Goal: Task Accomplishment & Management: Manage account settings

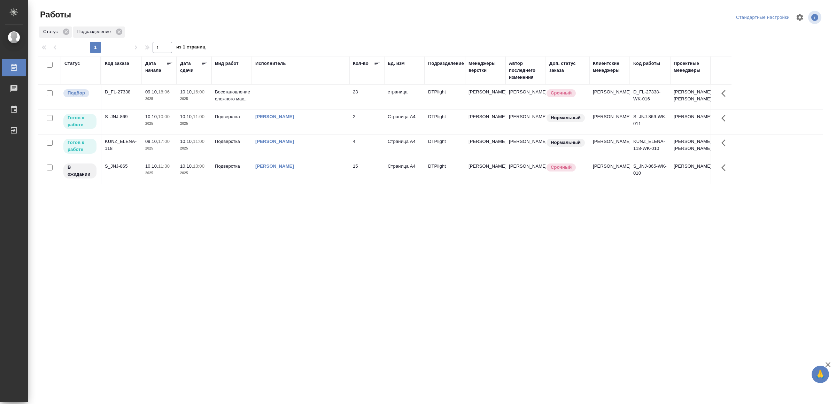
click at [277, 94] on td at bounding box center [301, 97] width 98 height 24
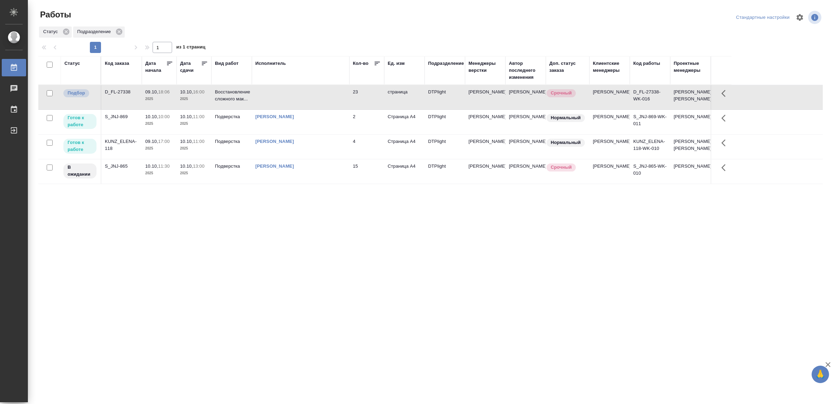
click at [277, 94] on td at bounding box center [301, 97] width 98 height 24
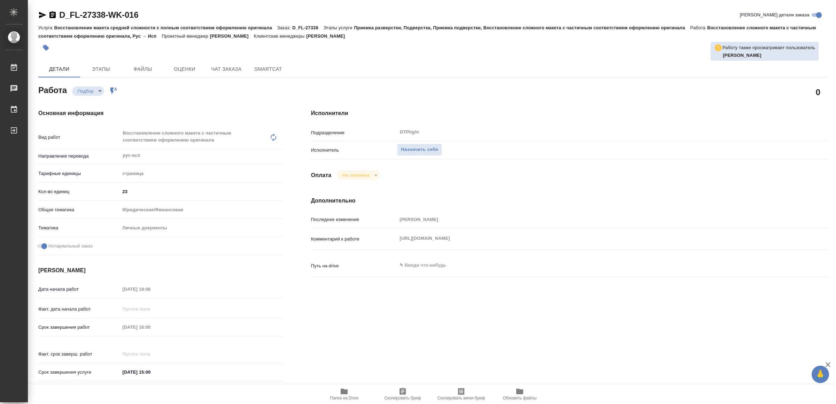
click at [340, 391] on icon "button" at bounding box center [344, 391] width 8 height 8
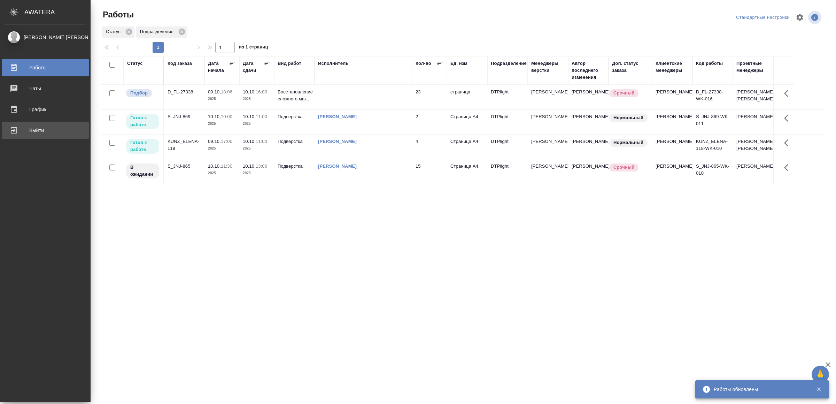
click at [30, 131] on div "Выйти" at bounding box center [45, 130] width 80 height 10
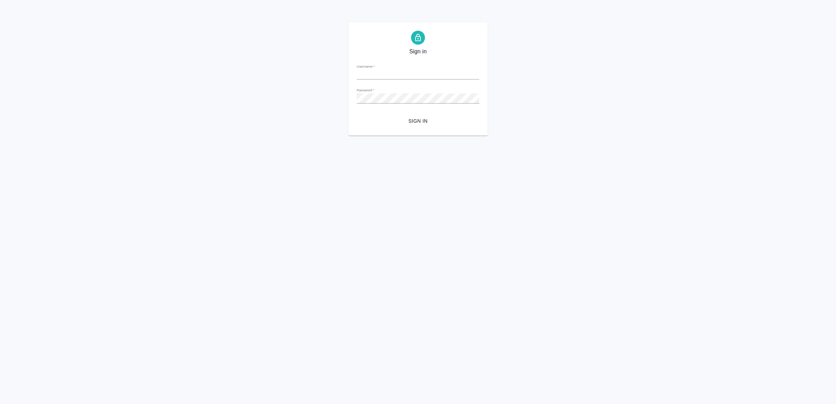
type input "[EMAIL_ADDRESS][DOMAIN_NAME]"
drag, startPoint x: 412, startPoint y: 121, endPoint x: 405, endPoint y: 124, distance: 7.7
click at [413, 121] on span "Sign in" at bounding box center [417, 121] width 111 height 9
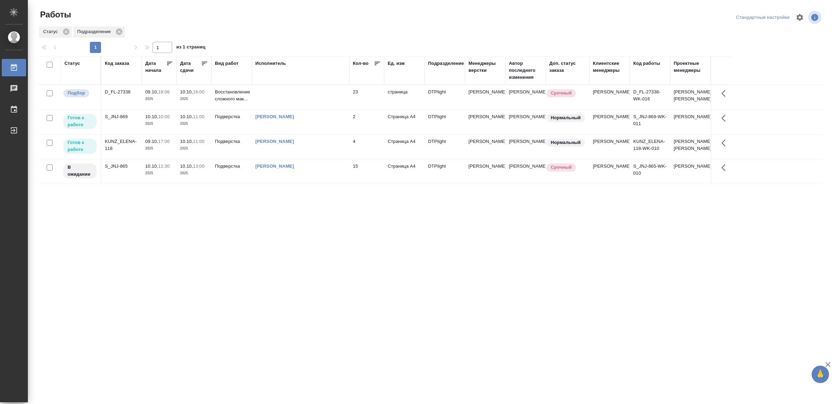
click at [336, 87] on td at bounding box center [301, 97] width 98 height 24
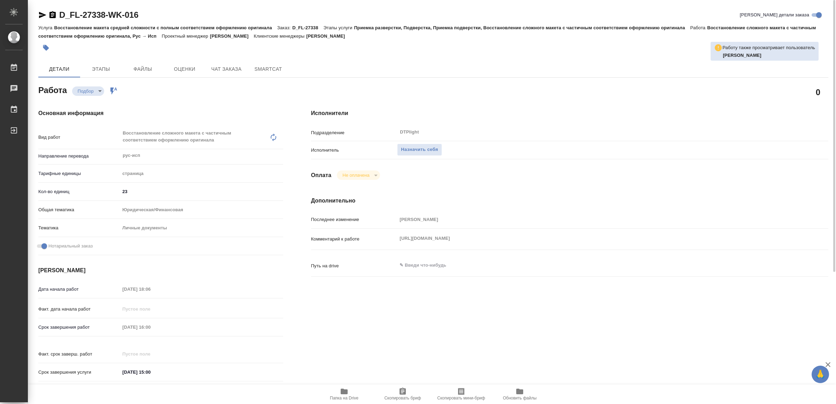
click at [344, 396] on span "Папка на Drive" at bounding box center [344, 397] width 29 height 5
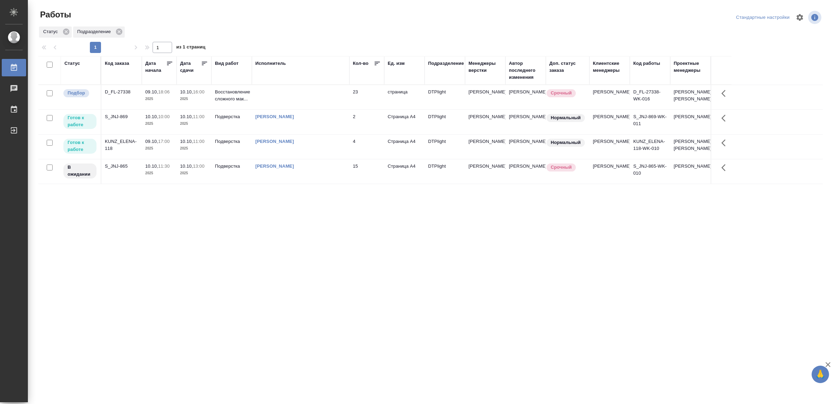
drag, startPoint x: 328, startPoint y: 200, endPoint x: 327, endPoint y: 196, distance: 4.0
click at [325, 159] on td "[PERSON_NAME]" at bounding box center [301, 146] width 98 height 24
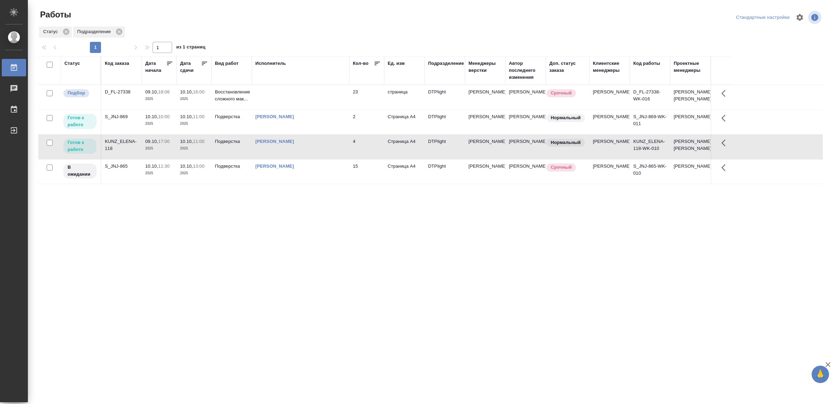
click at [325, 159] on td "[PERSON_NAME]" at bounding box center [301, 146] width 98 height 24
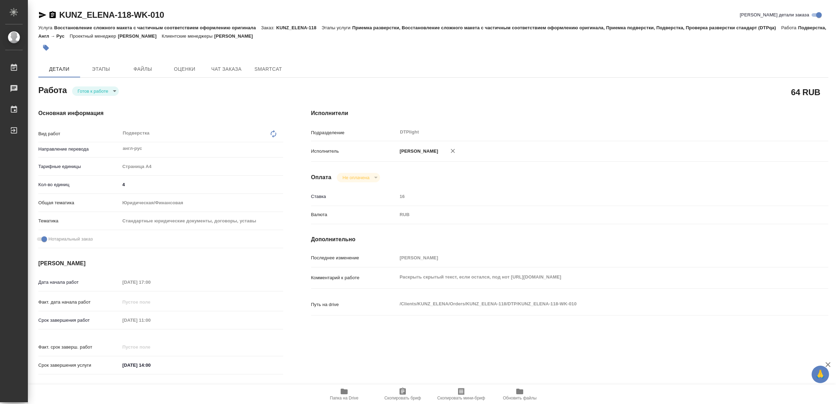
click at [39, 16] on icon "button" at bounding box center [42, 15] width 7 height 6
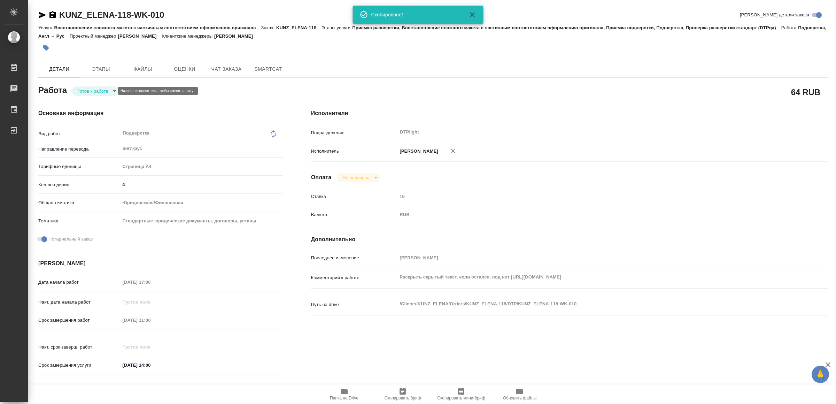
click at [101, 92] on body "🙏 .cls-1 fill:#fff; AWATERA Yamkovenko Vera Работы 0 Чаты График Выйти KUNZ_ELE…" at bounding box center [418, 202] width 836 height 404
click at [101, 92] on button "В работе" at bounding box center [89, 91] width 23 height 8
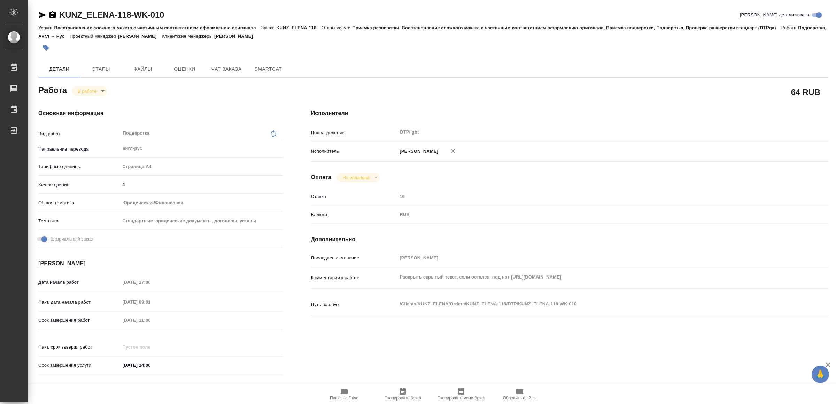
type textarea "x"
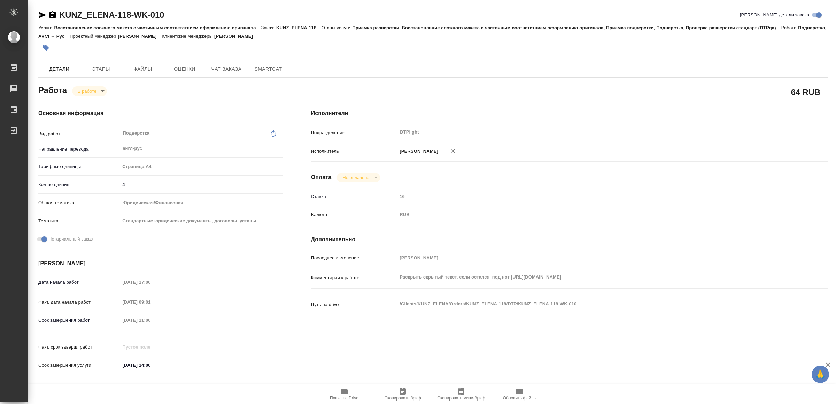
click at [349, 395] on span "Папка на Drive" at bounding box center [344, 397] width 29 height 5
type textarea "x"
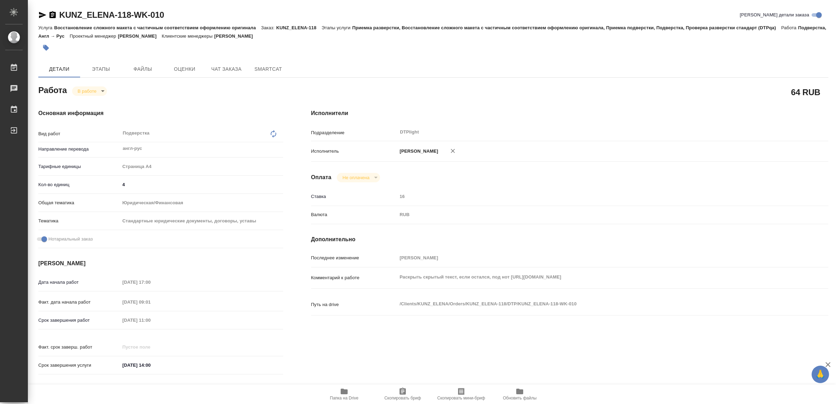
type textarea "x"
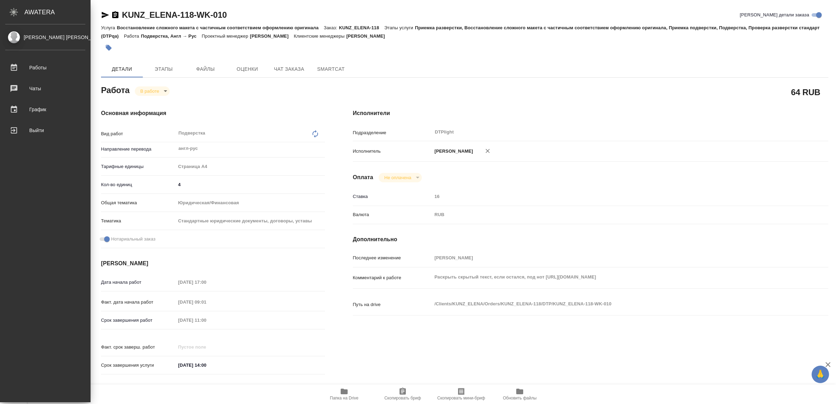
type textarea "x"
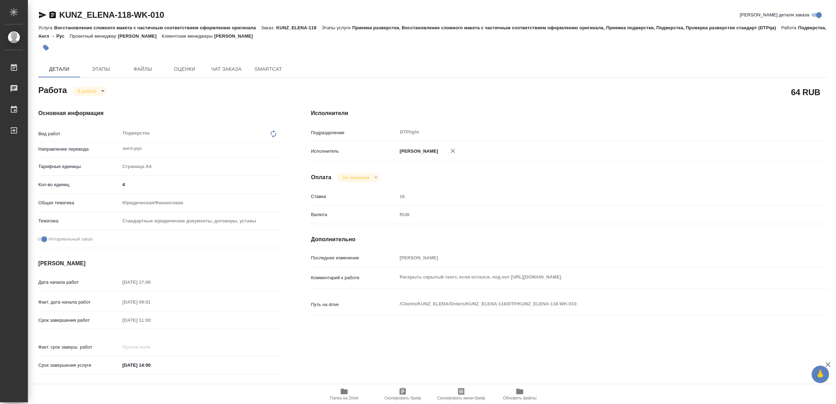
click at [40, 16] on icon "button" at bounding box center [42, 15] width 7 height 6
click at [89, 90] on body "🙏 .cls-1 fill:#fff; AWATERA Yamkovenko Vera Работы 0 Чаты График Выйти KUNZ_ELE…" at bounding box center [418, 202] width 836 height 404
click at [100, 104] on button "Выполнен" at bounding box center [90, 103] width 25 height 8
type textarea "x"
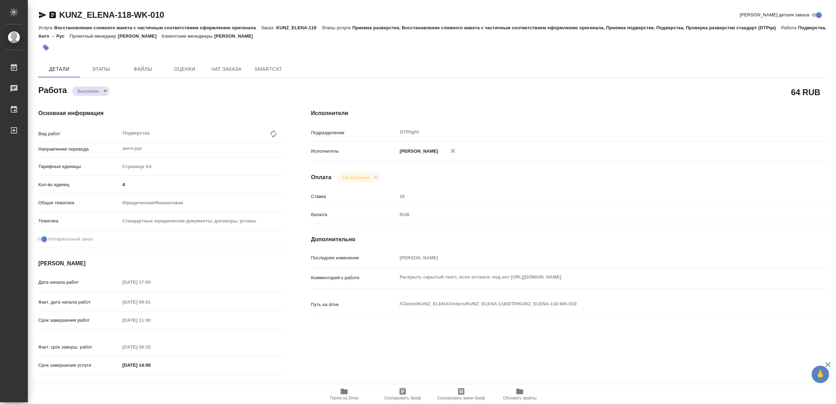
type textarea "x"
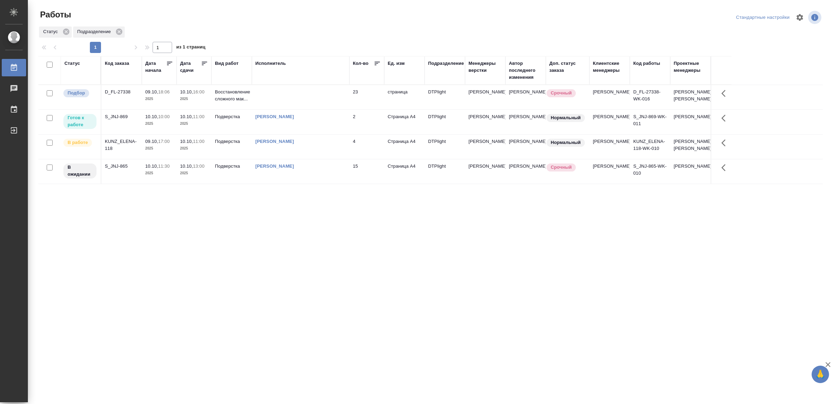
click at [272, 233] on div "Статус Код заказа Дата начала Дата сдачи Вид работ Исполнитель Кол-во Ед. изм П…" at bounding box center [430, 181] width 784 height 251
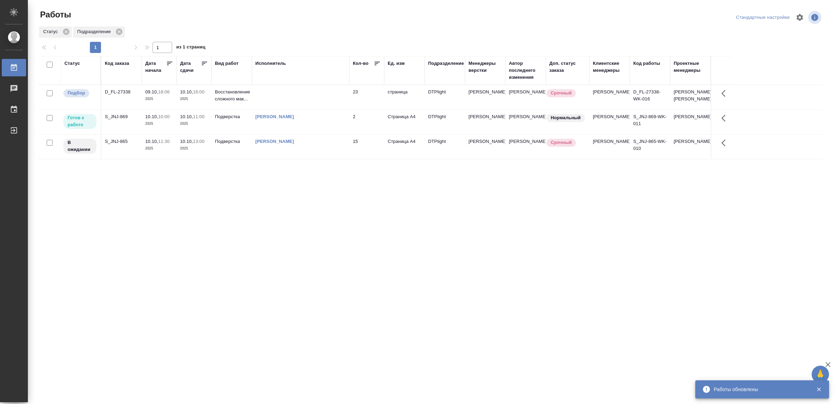
click at [315, 125] on td "[PERSON_NAME]" at bounding box center [301, 122] width 98 height 24
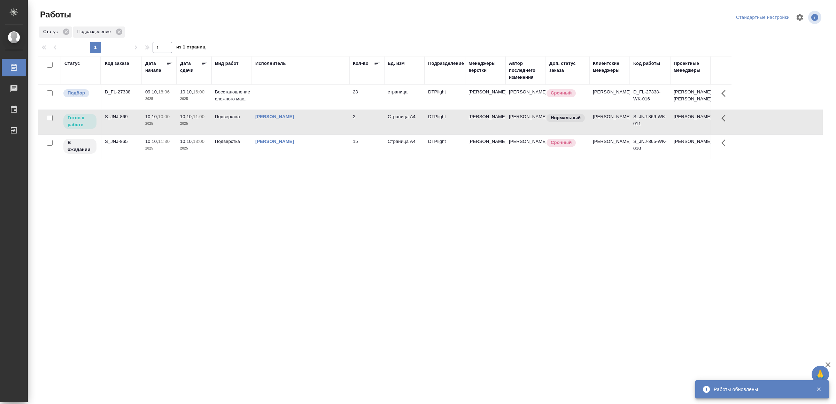
click at [315, 125] on td "[PERSON_NAME]" at bounding box center [301, 122] width 98 height 24
drag, startPoint x: 236, startPoint y: 264, endPoint x: 234, endPoint y: 261, distance: 3.6
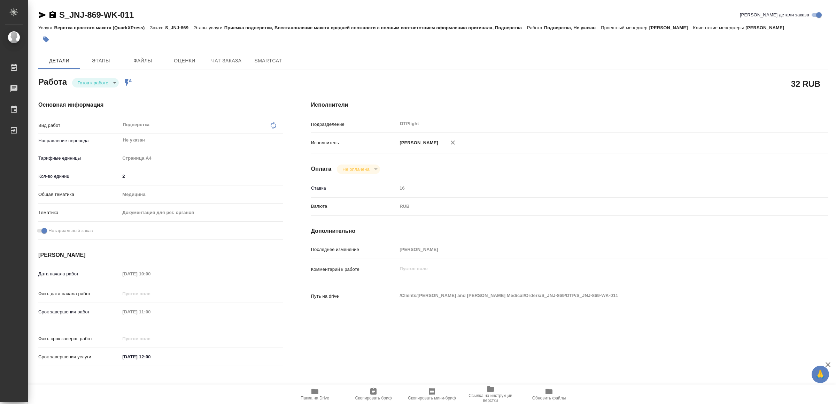
click at [42, 17] on icon "button" at bounding box center [42, 15] width 7 height 6
click at [96, 84] on body "🙏 .cls-1 fill:#fff; AWATERA Yamkovenko Vera Работы 0 Чаты График Выйти S_JNJ-86…" at bounding box center [418, 202] width 836 height 404
click at [96, 84] on button "В работе" at bounding box center [89, 83] width 23 height 8
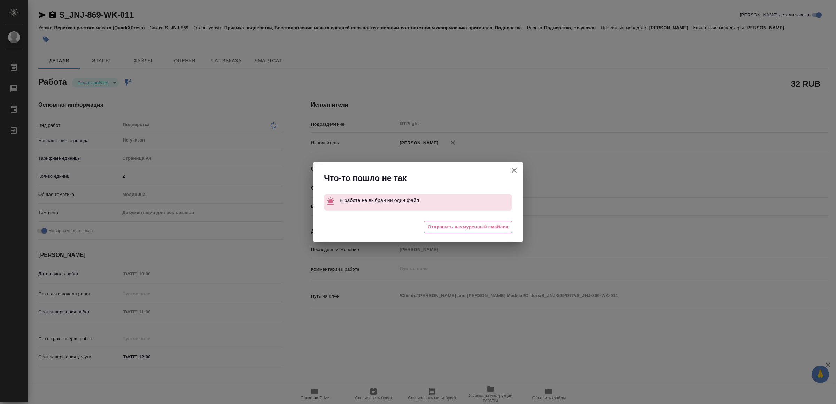
type textarea "x"
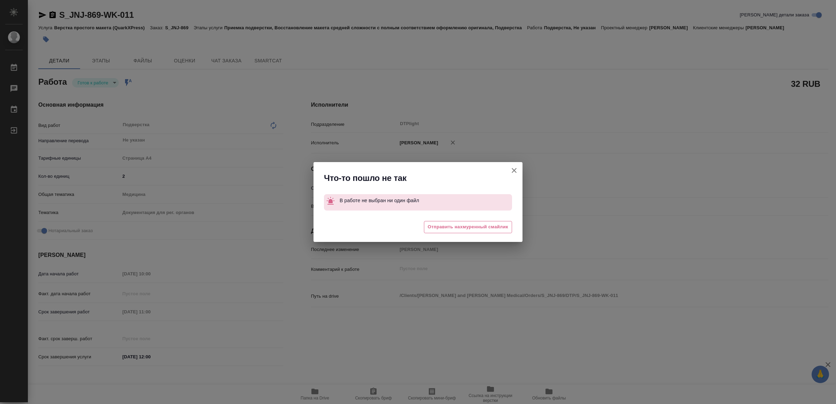
click at [516, 170] on icon "button" at bounding box center [514, 170] width 8 height 8
type textarea "x"
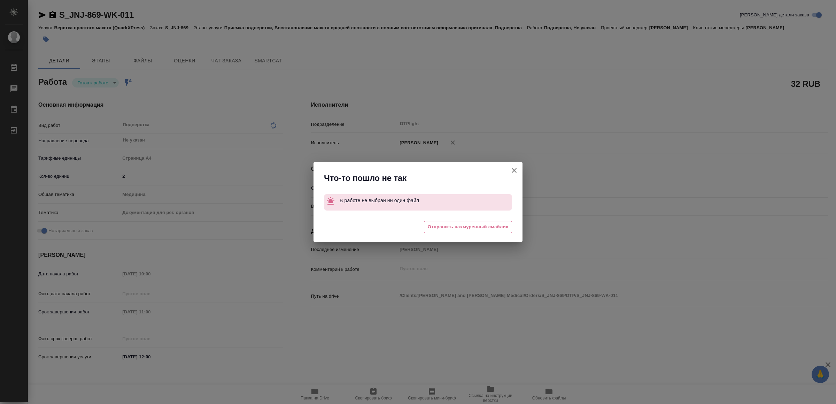
type textarea "x"
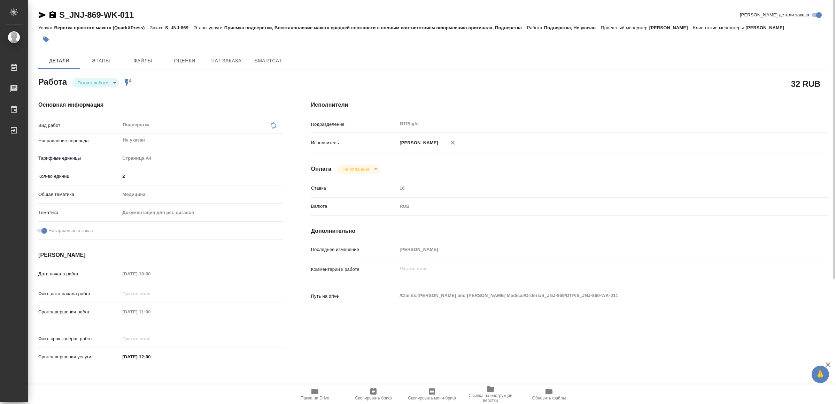
click at [44, 14] on icon "button" at bounding box center [42, 15] width 8 height 8
click at [41, 14] on icon "button" at bounding box center [42, 15] width 8 height 8
click at [317, 390] on icon "button" at bounding box center [314, 391] width 7 height 6
click at [319, 388] on span "Папка на Drive" at bounding box center [315, 393] width 50 height 13
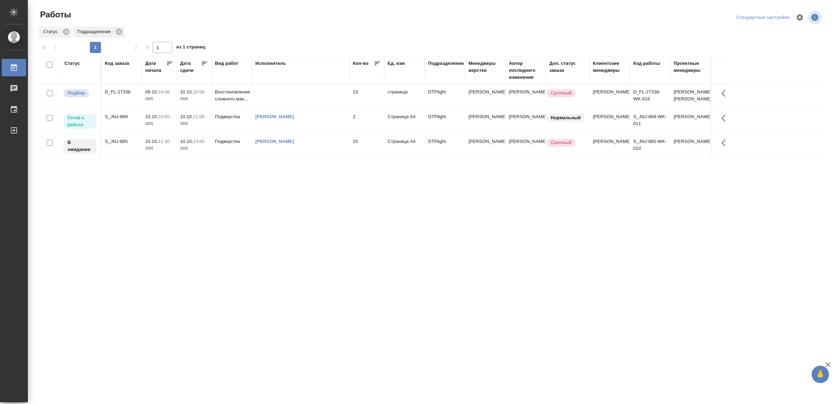
click at [381, 149] on td "15" at bounding box center [366, 146] width 35 height 24
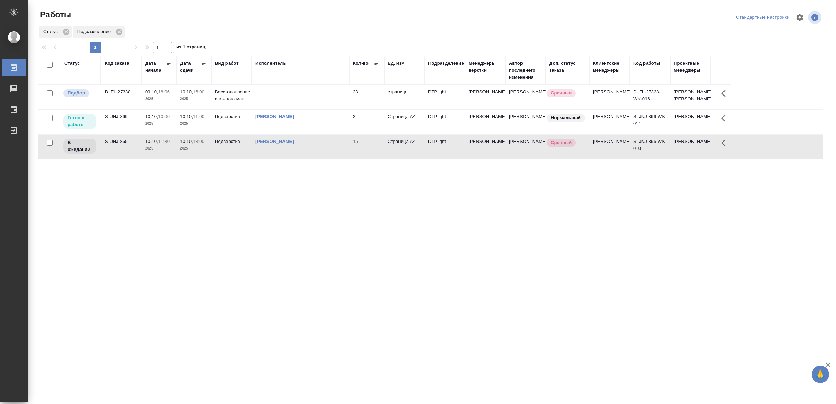
click at [381, 149] on td "15" at bounding box center [366, 146] width 35 height 24
drag, startPoint x: 279, startPoint y: 323, endPoint x: 280, endPoint y: 317, distance: 6.4
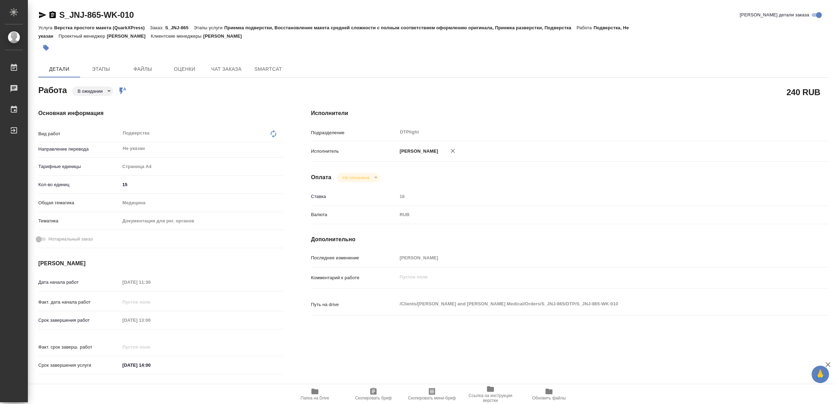
click at [323, 394] on span "Папка на Drive" at bounding box center [315, 393] width 50 height 13
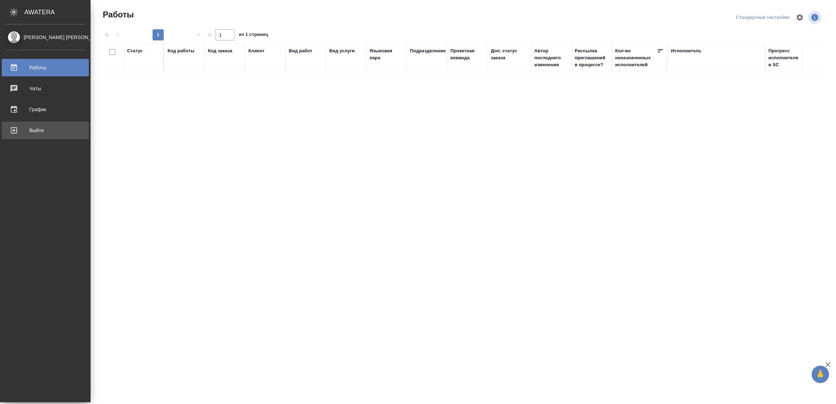
click at [15, 131] on div "Выйти" at bounding box center [45, 130] width 80 height 10
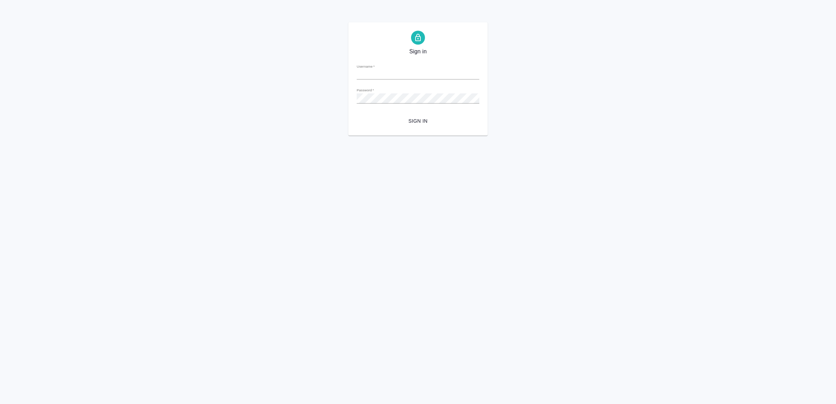
type input "[EMAIL_ADDRESS][DOMAIN_NAME]"
click at [417, 120] on span "Sign in" at bounding box center [417, 121] width 111 height 9
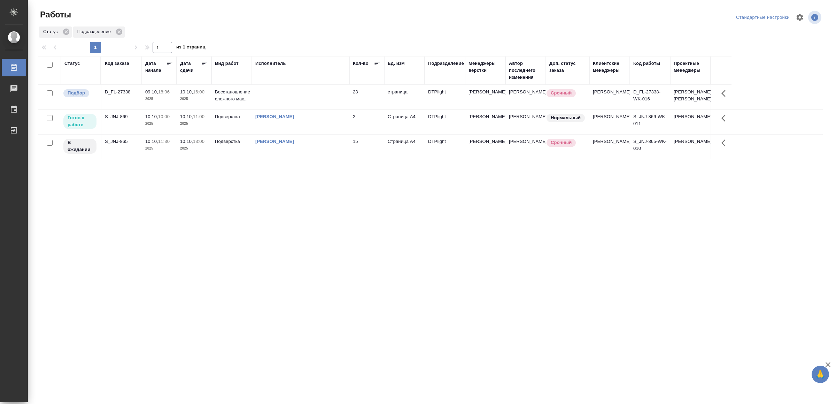
click at [340, 97] on td at bounding box center [301, 97] width 98 height 24
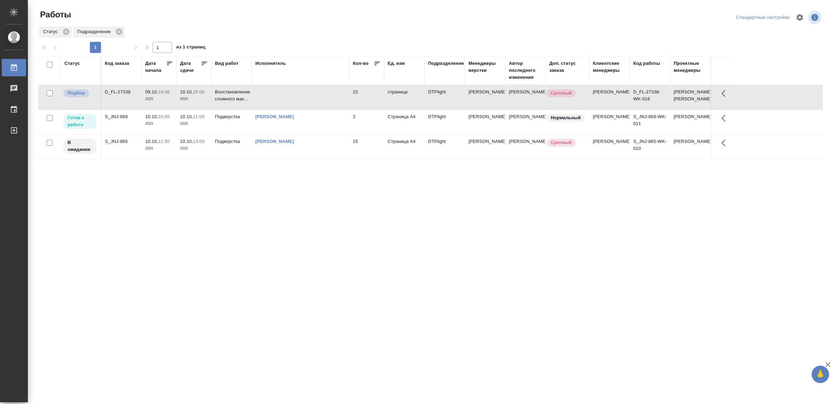
click at [340, 97] on td at bounding box center [301, 97] width 98 height 24
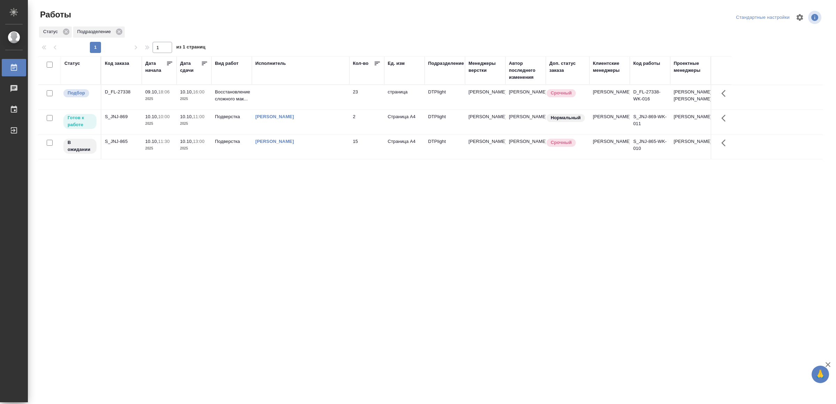
click at [334, 120] on div "[PERSON_NAME]" at bounding box center [300, 116] width 91 height 7
drag, startPoint x: 164, startPoint y: 268, endPoint x: 167, endPoint y: 261, distance: 7.3
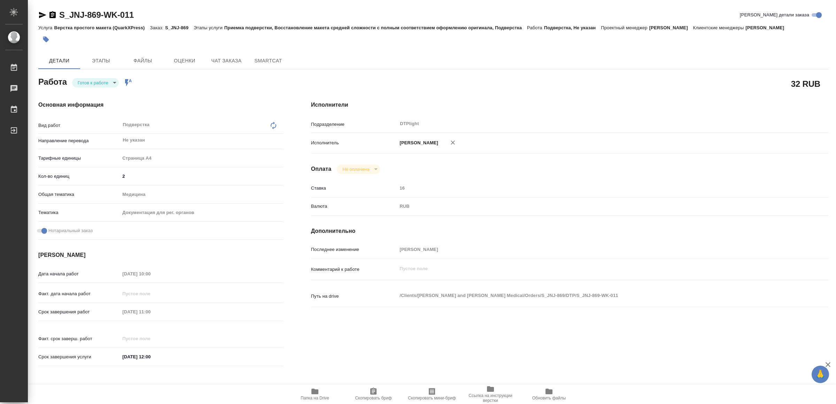
click at [309, 391] on span "Папка на Drive" at bounding box center [315, 393] width 50 height 13
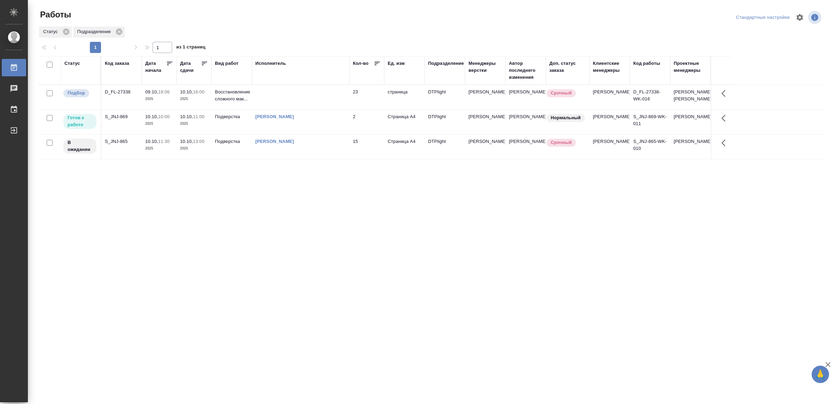
drag, startPoint x: 189, startPoint y: 275, endPoint x: 188, endPoint y: 264, distance: 11.2
drag, startPoint x: 301, startPoint y: 179, endPoint x: 310, endPoint y: 179, distance: 9.1
drag, startPoint x: 367, startPoint y: 260, endPoint x: 351, endPoint y: 266, distance: 17.2
drag, startPoint x: 280, startPoint y: 242, endPoint x: 285, endPoint y: 237, distance: 7.2
drag, startPoint x: 259, startPoint y: 317, endPoint x: 254, endPoint y: 309, distance: 9.3
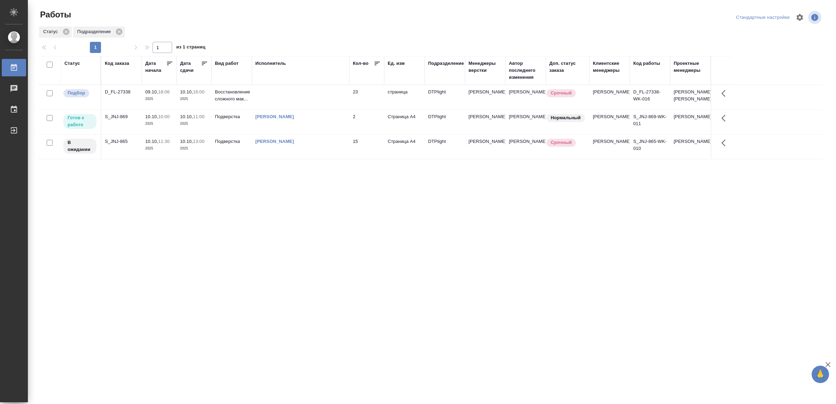
click at [348, 129] on td "[PERSON_NAME]" at bounding box center [301, 122] width 98 height 24
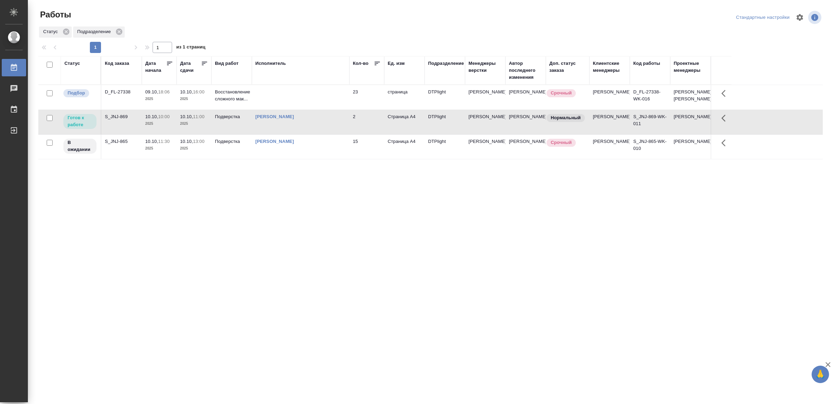
click at [348, 129] on td "[PERSON_NAME]" at bounding box center [301, 122] width 98 height 24
drag, startPoint x: 311, startPoint y: 279, endPoint x: 311, endPoint y: 274, distance: 5.6
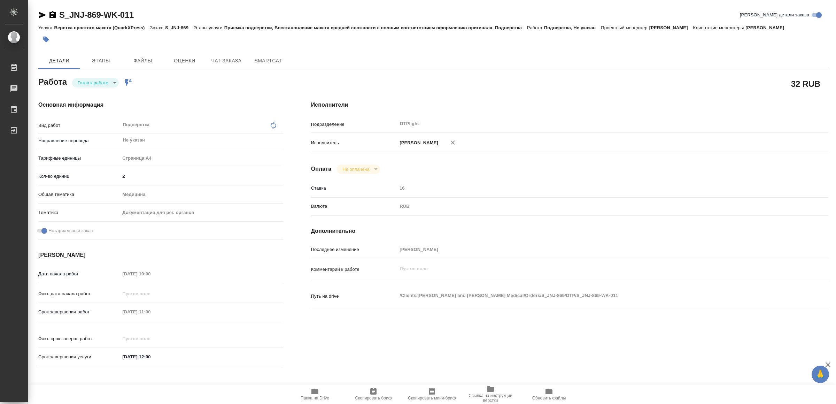
click at [308, 398] on span "Папка на Drive" at bounding box center [315, 397] width 29 height 5
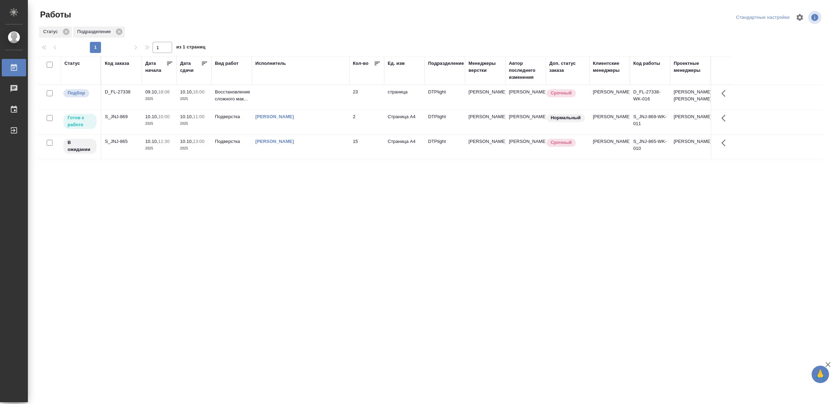
drag, startPoint x: 179, startPoint y: 264, endPoint x: 182, endPoint y: 260, distance: 4.7
click at [336, 120] on div "[PERSON_NAME]" at bounding box center [300, 116] width 91 height 7
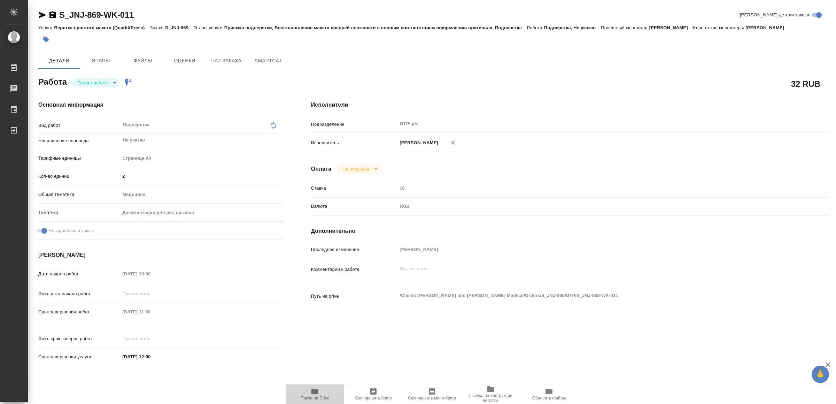
click at [322, 395] on span "Папка на Drive" at bounding box center [315, 397] width 29 height 5
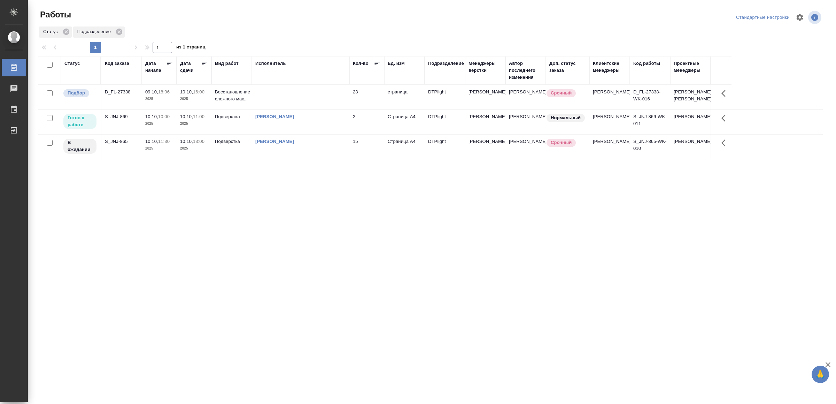
drag, startPoint x: 210, startPoint y: 252, endPoint x: 211, endPoint y: 247, distance: 5.0
drag, startPoint x: 123, startPoint y: 220, endPoint x: 127, endPoint y: 222, distance: 4.3
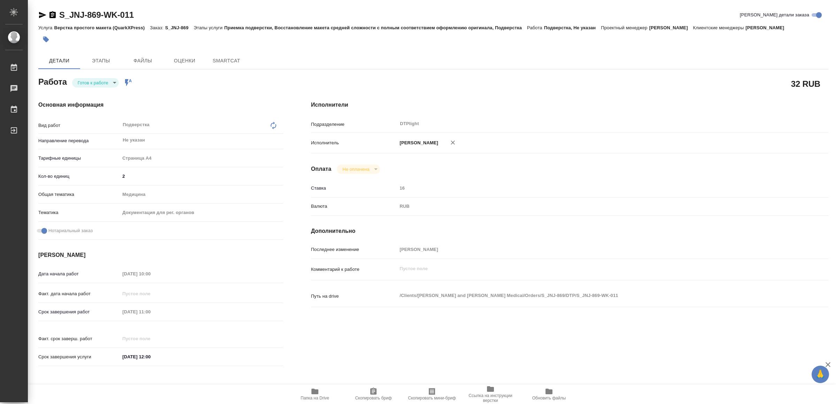
type textarea "x"
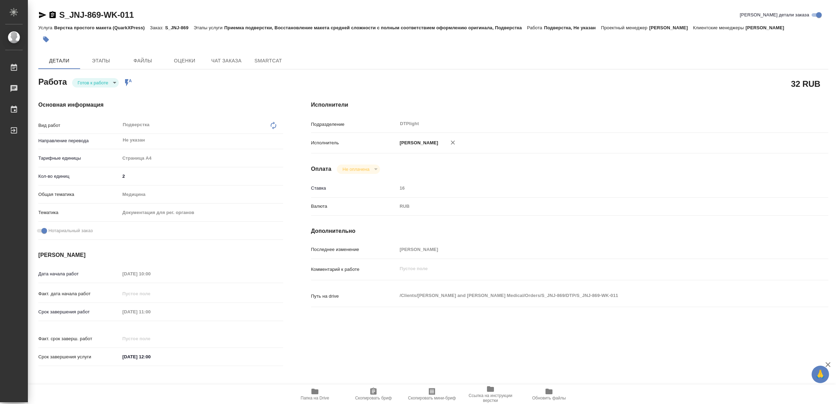
click at [314, 387] on icon "button" at bounding box center [315, 391] width 8 height 8
type textarea "x"
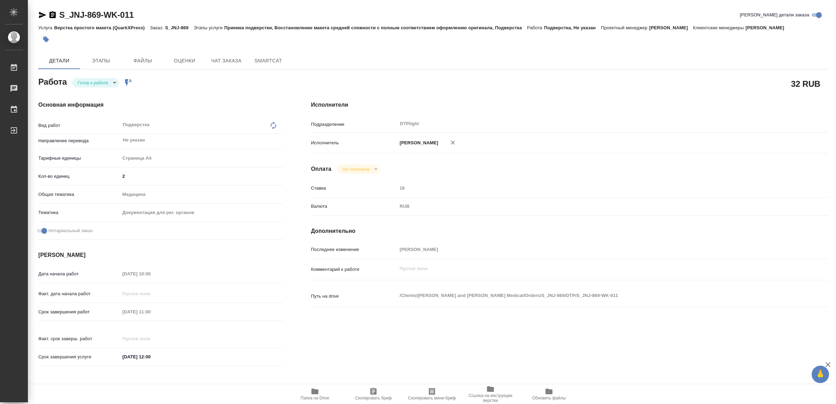
type textarea "x"
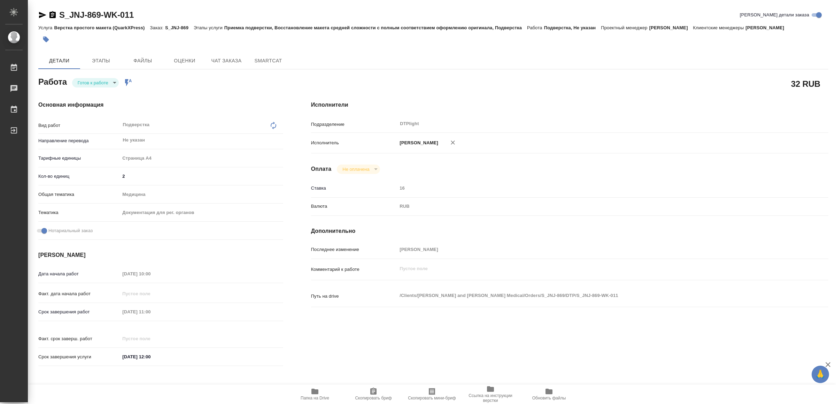
type textarea "x"
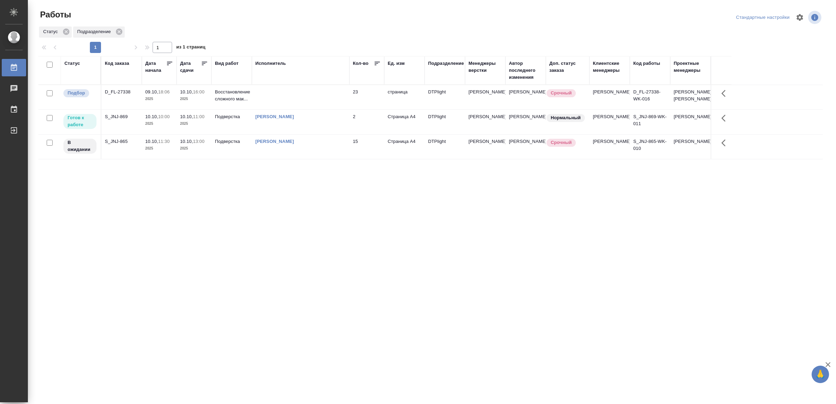
drag, startPoint x: 335, startPoint y: 201, endPoint x: 338, endPoint y: 197, distance: 5.2
click at [311, 120] on div "[PERSON_NAME]" at bounding box center [300, 116] width 91 height 7
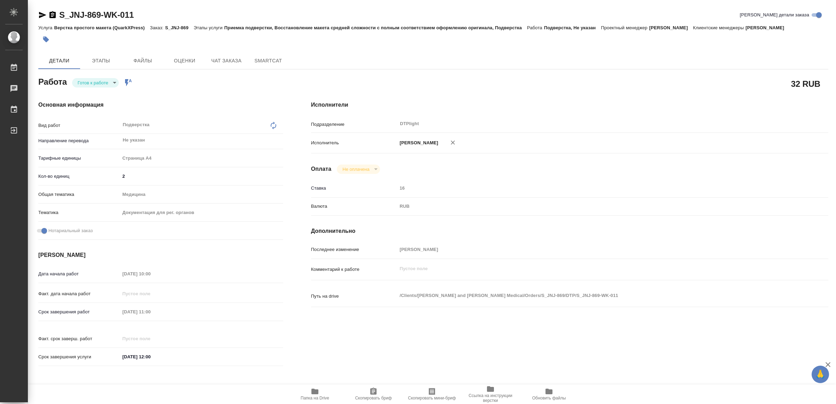
click at [320, 389] on span "Папка на Drive" at bounding box center [315, 393] width 50 height 13
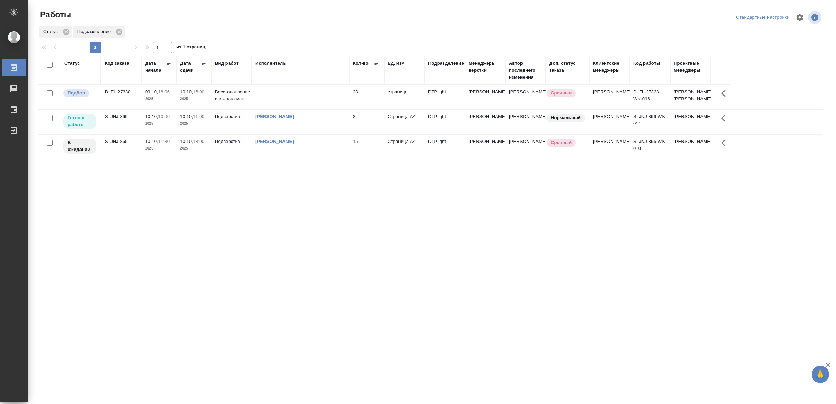
click at [319, 125] on td "[PERSON_NAME]" at bounding box center [301, 122] width 98 height 24
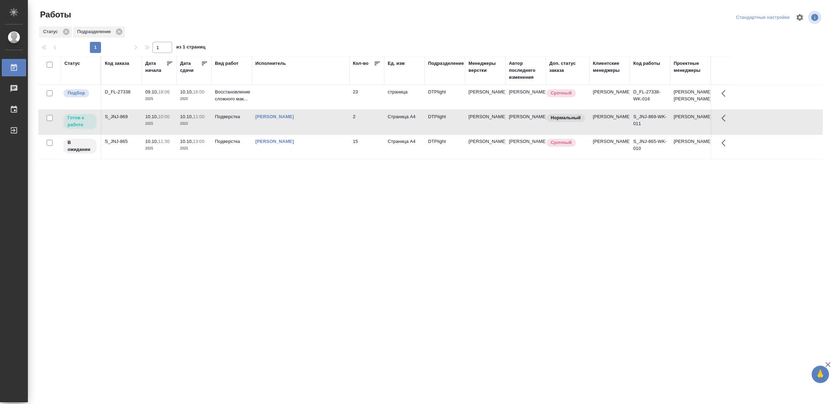
click at [319, 125] on td "[PERSON_NAME]" at bounding box center [301, 122] width 98 height 24
click at [338, 145] on div "[PERSON_NAME]" at bounding box center [300, 141] width 91 height 7
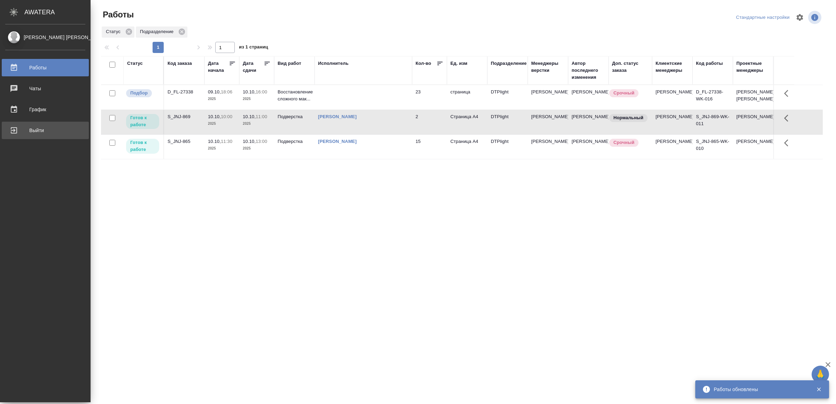
click at [17, 129] on div "Выйти" at bounding box center [45, 130] width 80 height 10
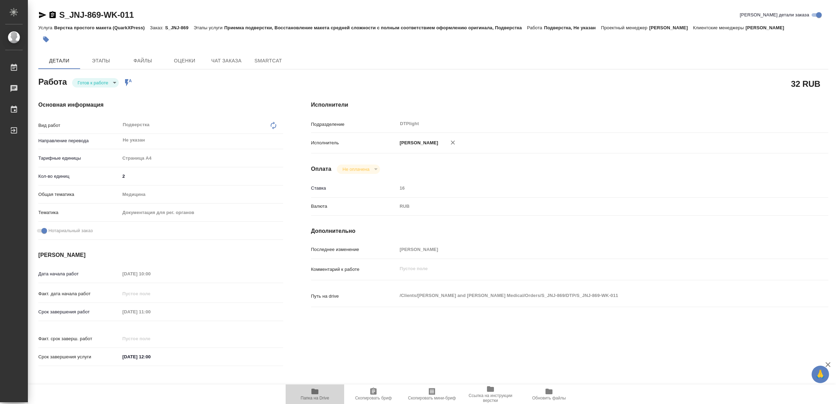
click at [316, 391] on icon "button" at bounding box center [314, 391] width 7 height 6
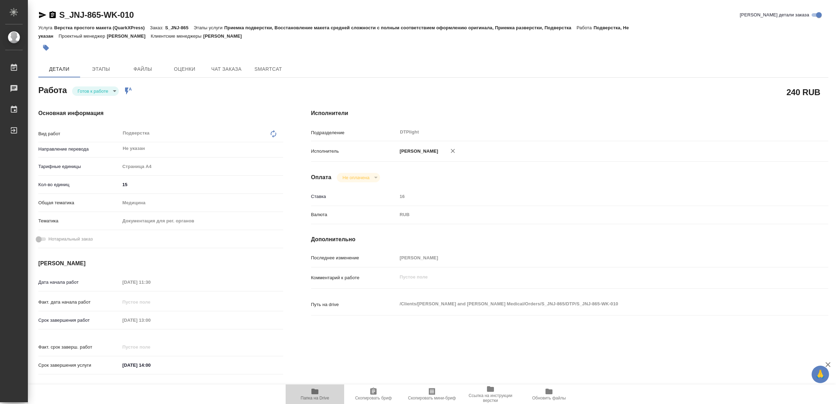
click at [319, 395] on span "Папка на Drive" at bounding box center [315, 397] width 29 height 5
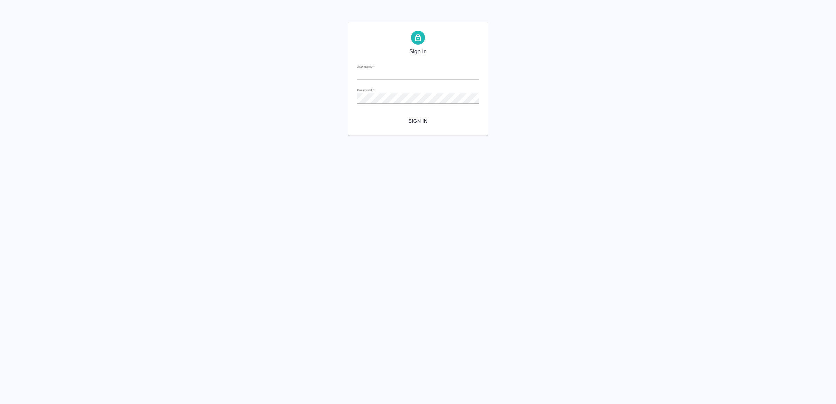
type input "v.yamkovenko@awatera.com"
click at [421, 118] on span "Sign in" at bounding box center [417, 121] width 111 height 9
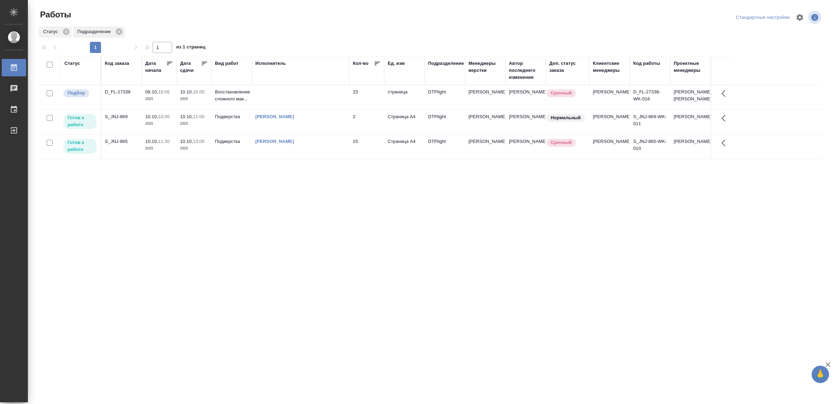
drag, startPoint x: 359, startPoint y: 220, endPoint x: 360, endPoint y: 215, distance: 5.3
click at [301, 154] on td "[PERSON_NAME]" at bounding box center [301, 146] width 98 height 24
click at [302, 154] on td "[PERSON_NAME]" at bounding box center [301, 146] width 98 height 24
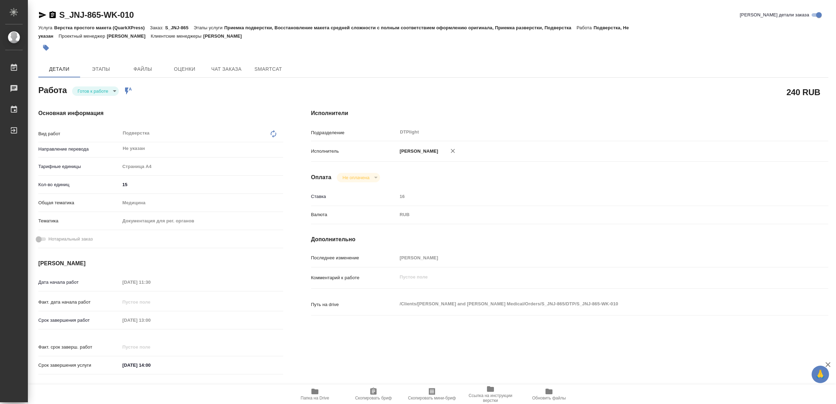
click at [316, 394] on icon "button" at bounding box center [314, 391] width 7 height 6
type textarea "x"
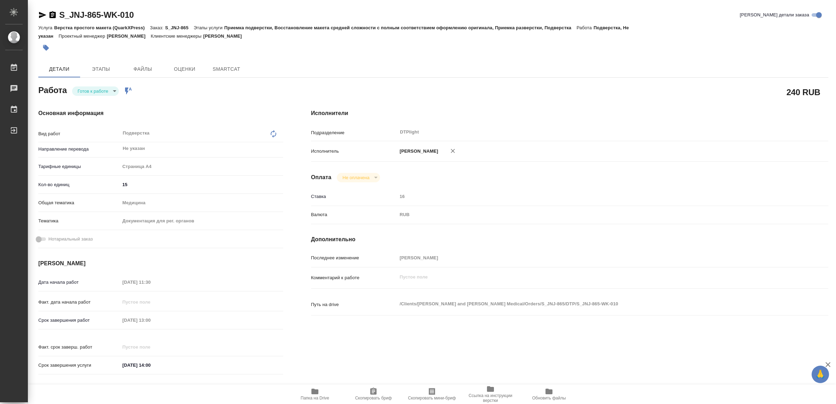
type textarea "x"
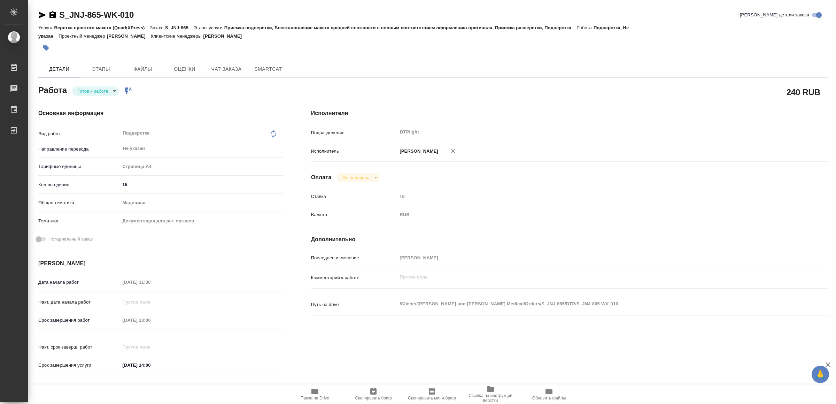
type textarea "x"
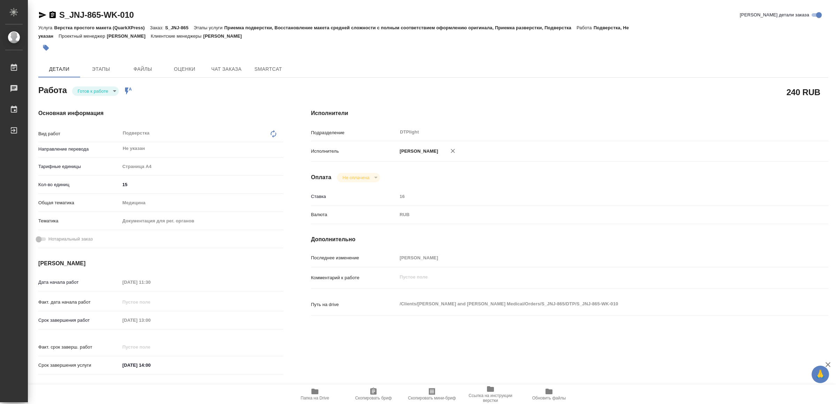
type textarea "x"
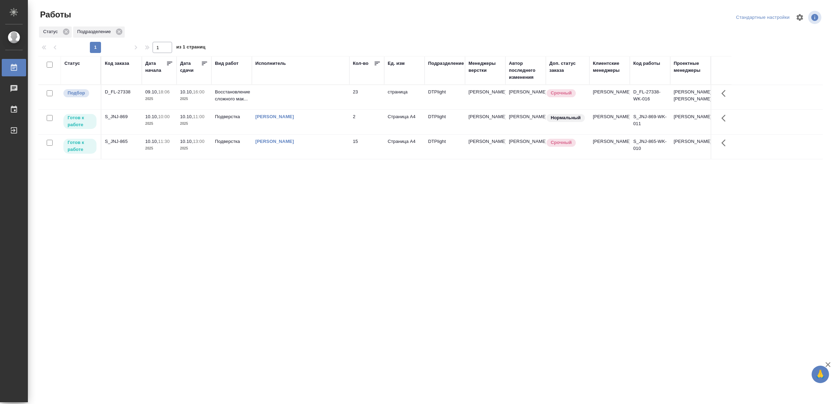
click at [316, 143] on div "[PERSON_NAME]" at bounding box center [300, 141] width 91 height 7
click at [340, 118] on div "[PERSON_NAME]" at bounding box center [300, 116] width 91 height 7
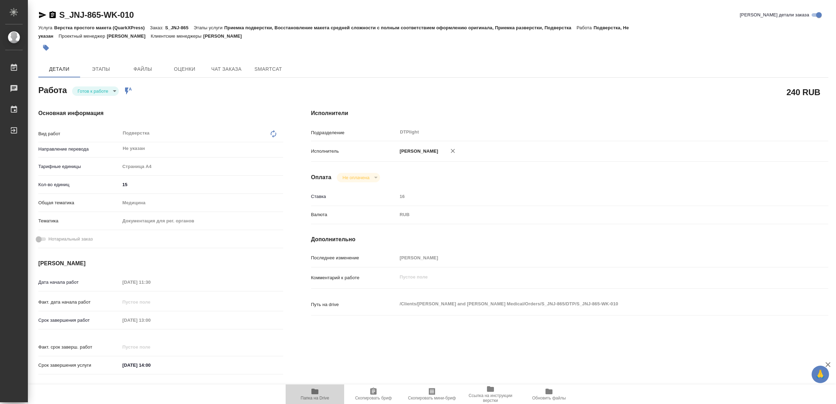
click at [320, 392] on span "Папка на Drive" at bounding box center [315, 393] width 50 height 13
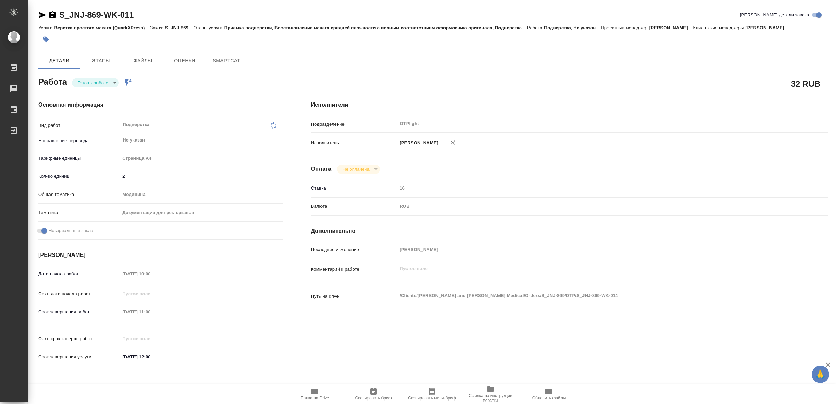
type textarea "x"
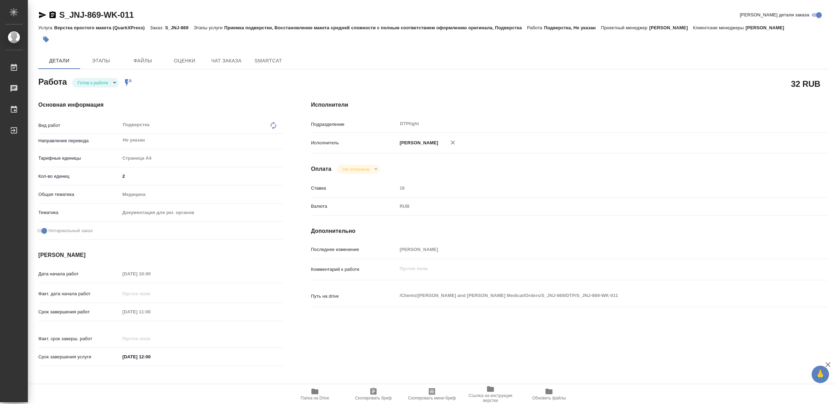
type textarea "x"
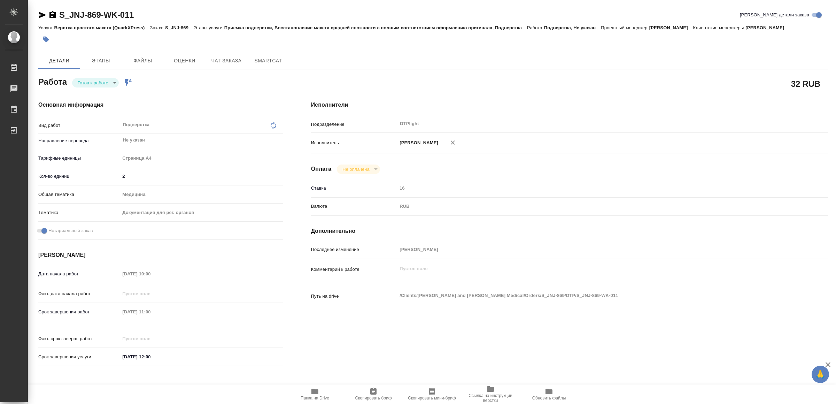
click at [309, 392] on span "Папка на Drive" at bounding box center [315, 393] width 50 height 13
type textarea "x"
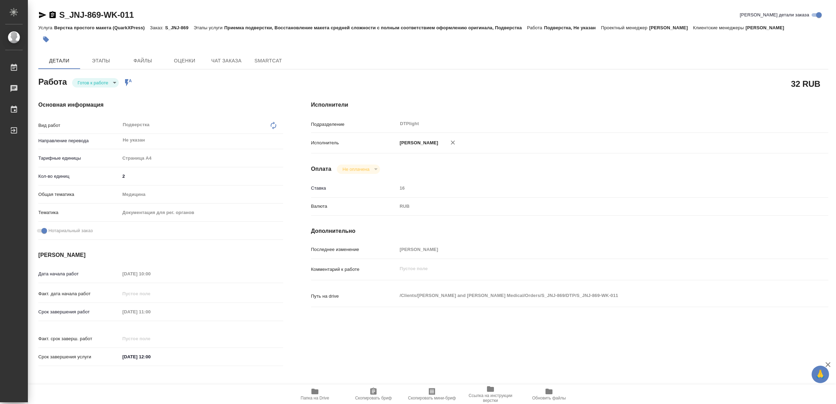
type textarea "x"
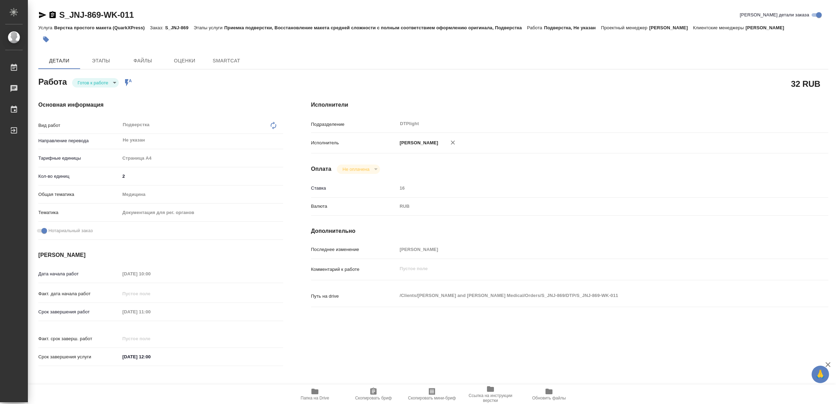
type textarea "x"
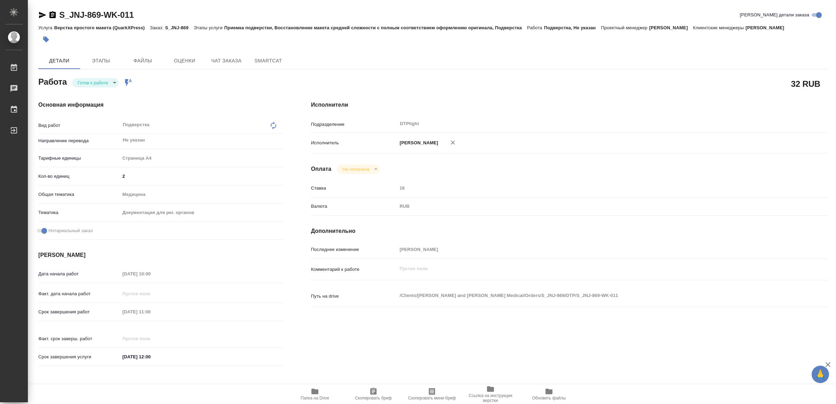
type textarea "x"
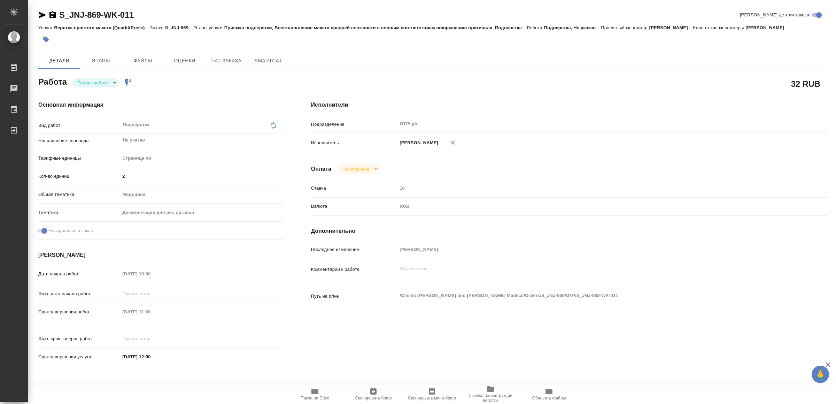
type textarea "x"
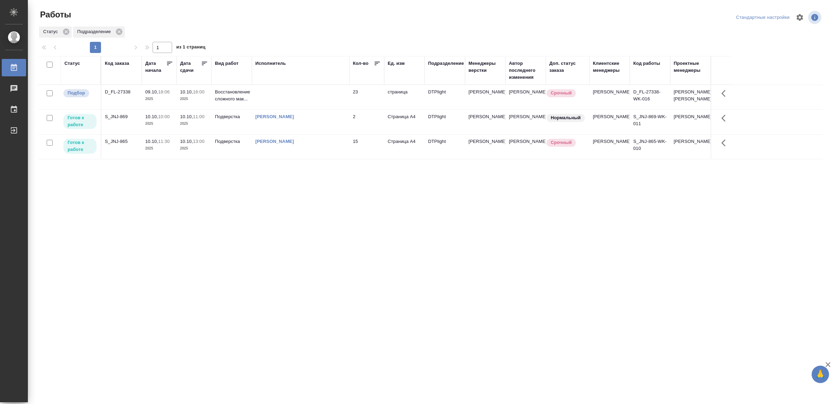
click at [332, 153] on td "[PERSON_NAME]" at bounding box center [301, 146] width 98 height 24
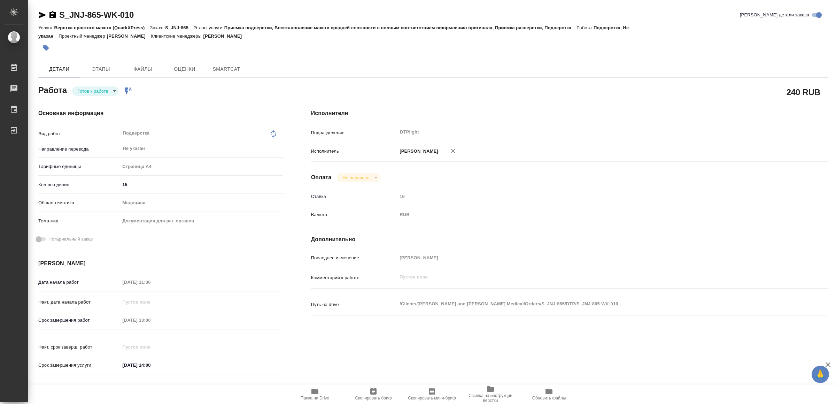
type textarea "x"
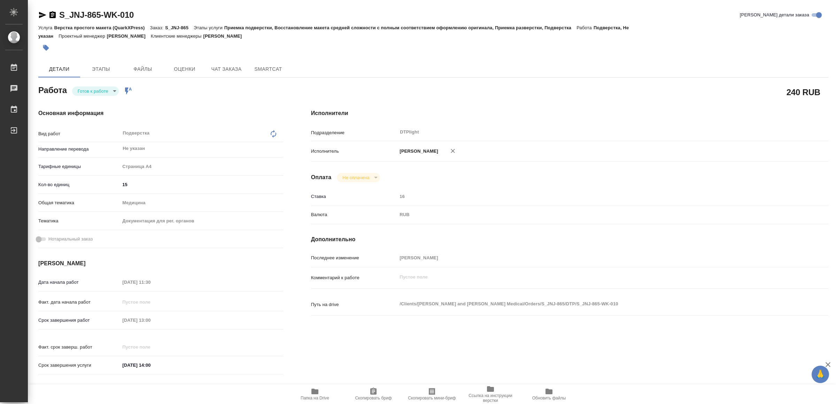
type textarea "x"
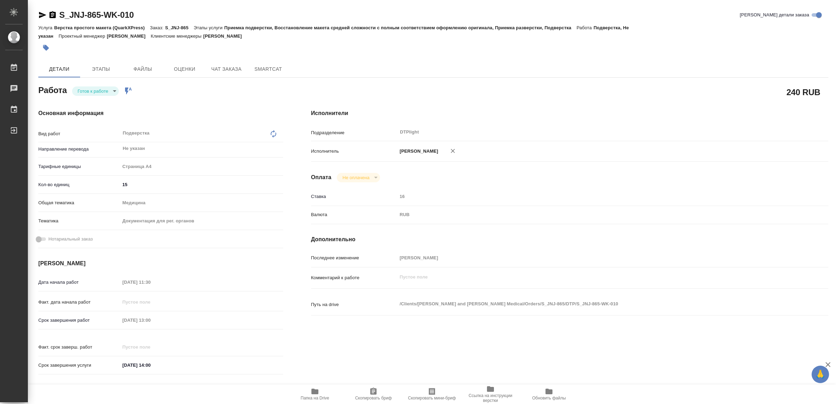
click at [321, 396] on span "Папка на Drive" at bounding box center [315, 397] width 29 height 5
type textarea "x"
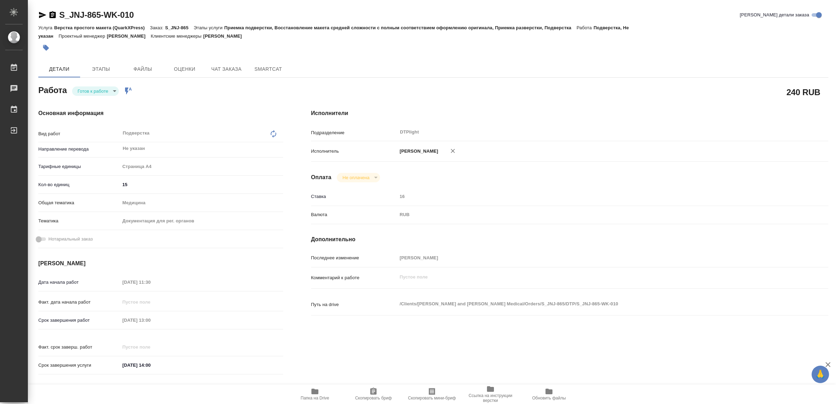
type textarea "x"
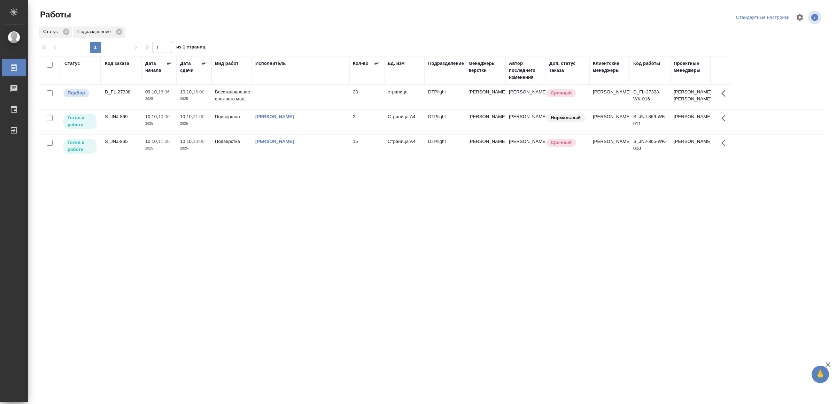
click at [323, 141] on td "[PERSON_NAME]" at bounding box center [301, 146] width 98 height 24
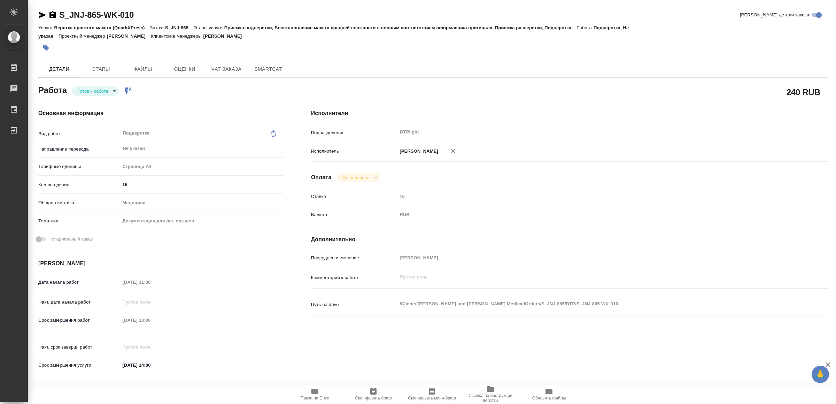
click at [312, 386] on button "Папка на Drive" at bounding box center [315, 394] width 59 height 20
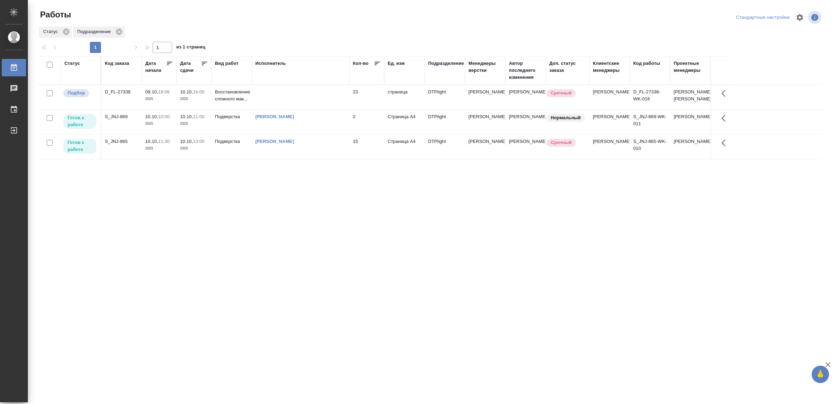
click at [331, 120] on div "[PERSON_NAME]" at bounding box center [300, 116] width 91 height 7
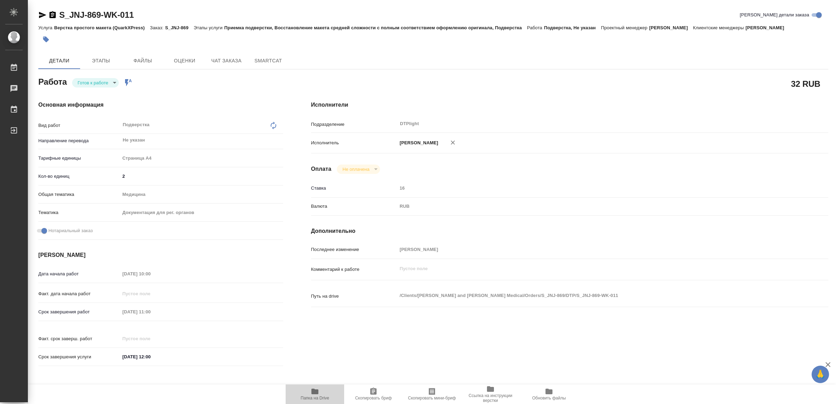
click at [315, 394] on icon "button" at bounding box center [314, 391] width 7 height 6
click at [42, 15] on icon "button" at bounding box center [42, 15] width 7 height 6
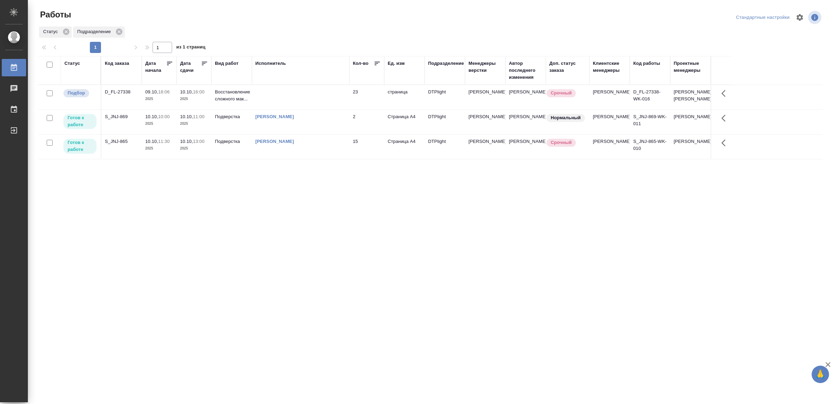
click at [323, 120] on div "[PERSON_NAME]" at bounding box center [300, 116] width 91 height 7
click at [323, 145] on div "[PERSON_NAME]" at bounding box center [300, 141] width 91 height 7
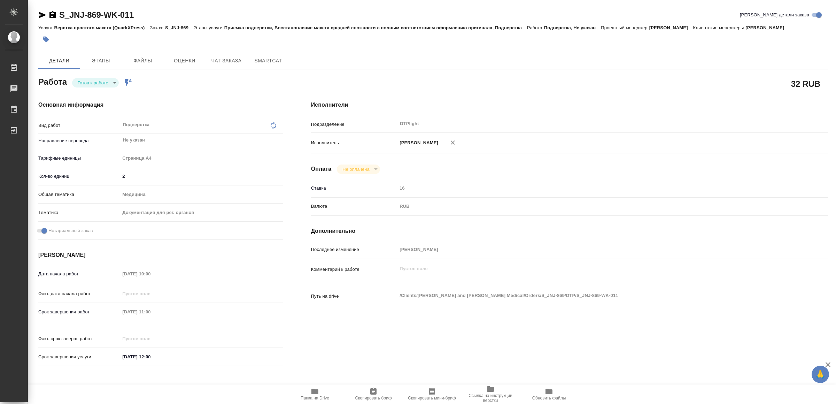
click at [322, 392] on span "Папка на Drive" at bounding box center [315, 393] width 50 height 13
type textarea "x"
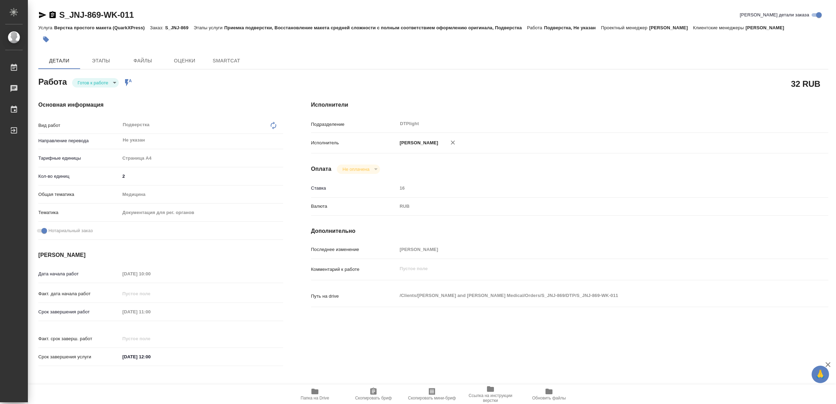
type textarea "x"
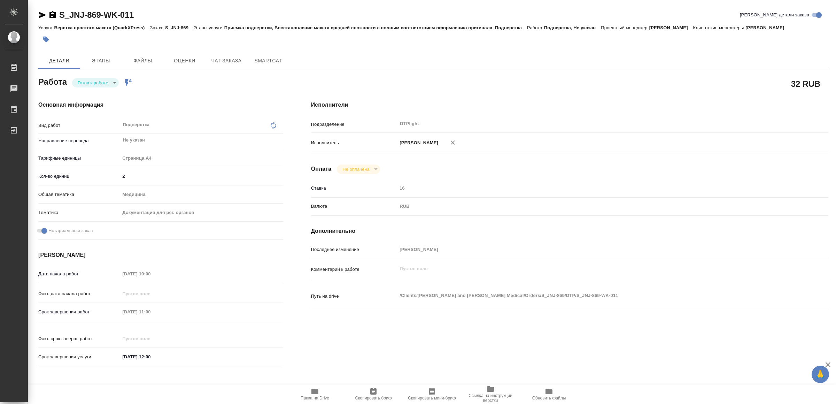
type textarea "x"
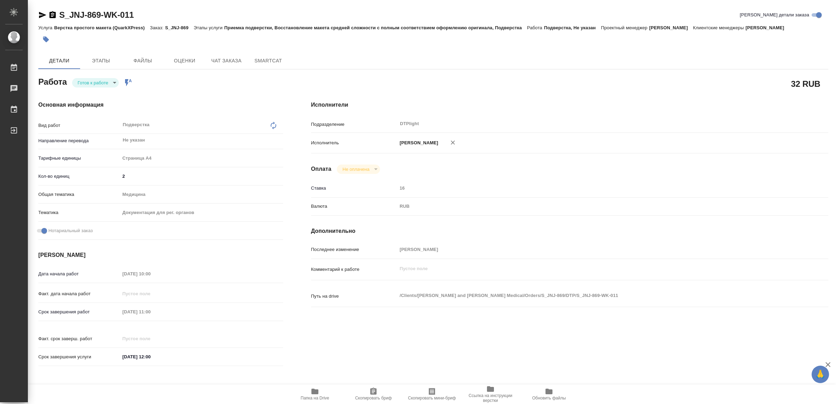
type textarea "x"
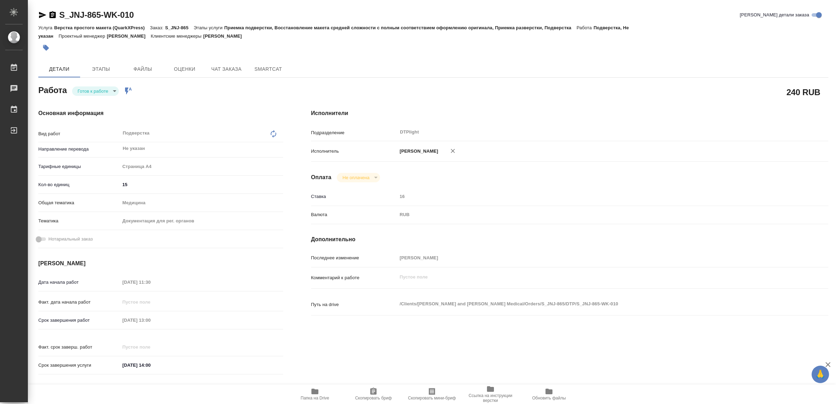
click at [312, 388] on icon "button" at bounding box center [315, 391] width 8 height 8
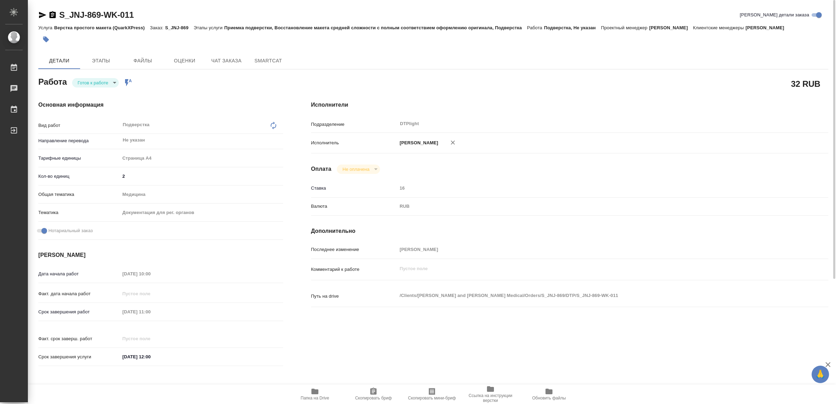
click at [319, 394] on span "Папка на Drive" at bounding box center [315, 393] width 50 height 13
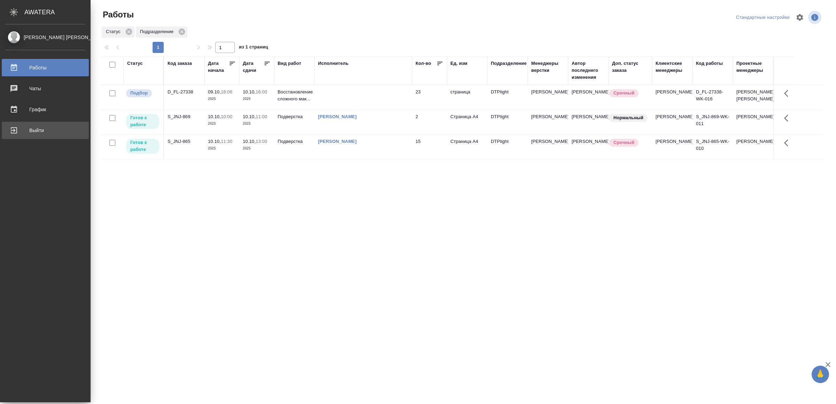
click at [33, 129] on div "Выйти" at bounding box center [45, 130] width 80 height 10
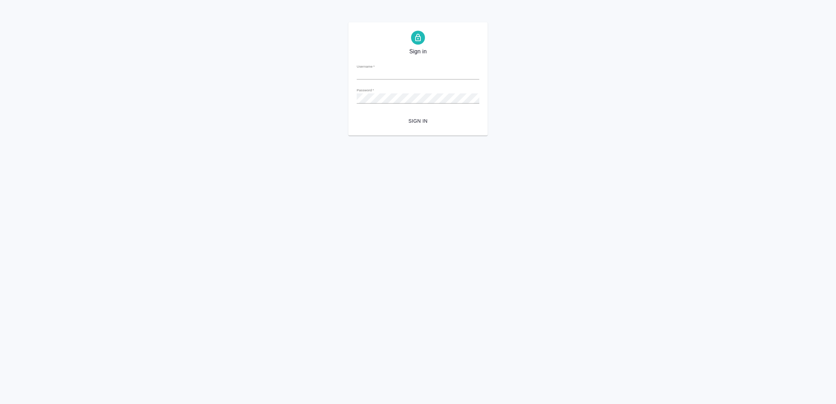
type input "[EMAIL_ADDRESS][DOMAIN_NAME]"
click at [404, 120] on span "Sign in" at bounding box center [417, 121] width 111 height 9
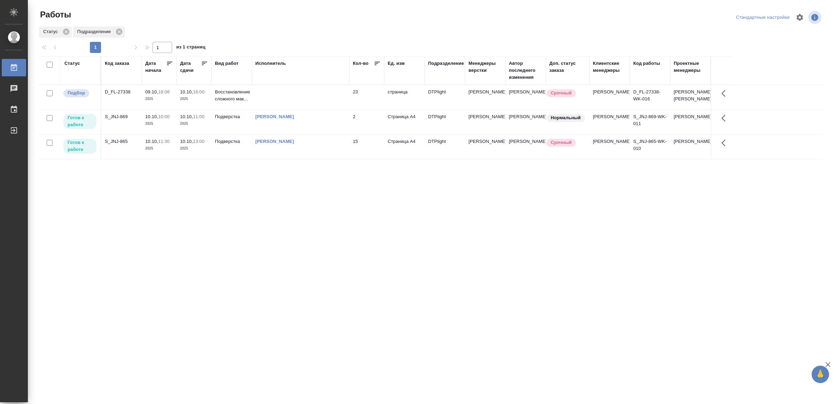
click at [343, 150] on td "[PERSON_NAME]" at bounding box center [301, 146] width 98 height 24
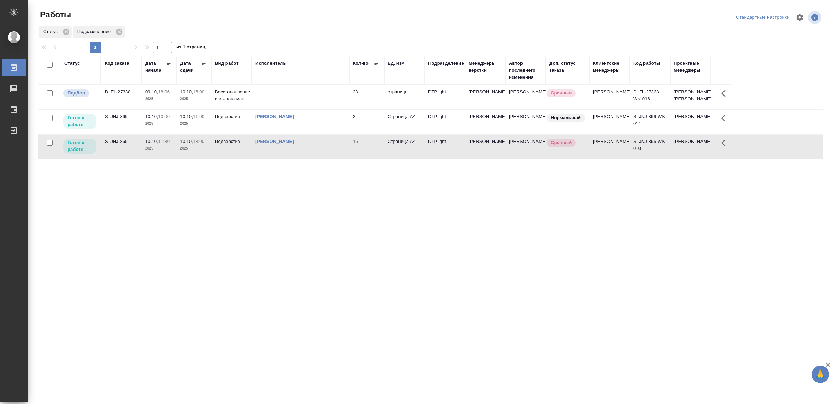
click at [343, 150] on td "[PERSON_NAME]" at bounding box center [301, 146] width 98 height 24
click at [301, 127] on td "[PERSON_NAME]" at bounding box center [301, 122] width 98 height 24
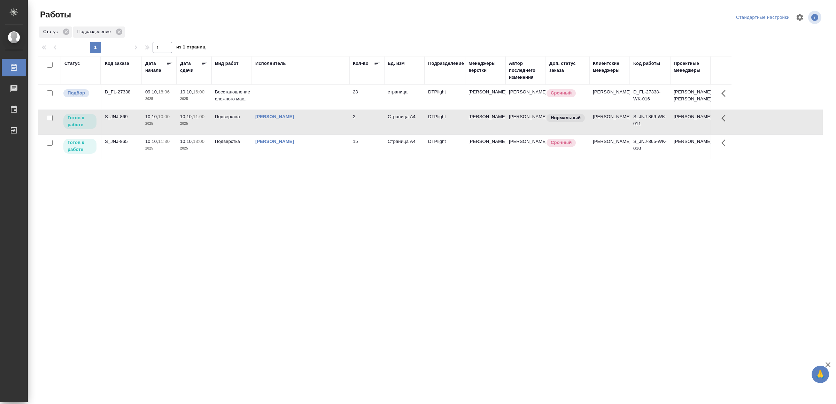
click at [302, 127] on td "[PERSON_NAME]" at bounding box center [301, 122] width 98 height 24
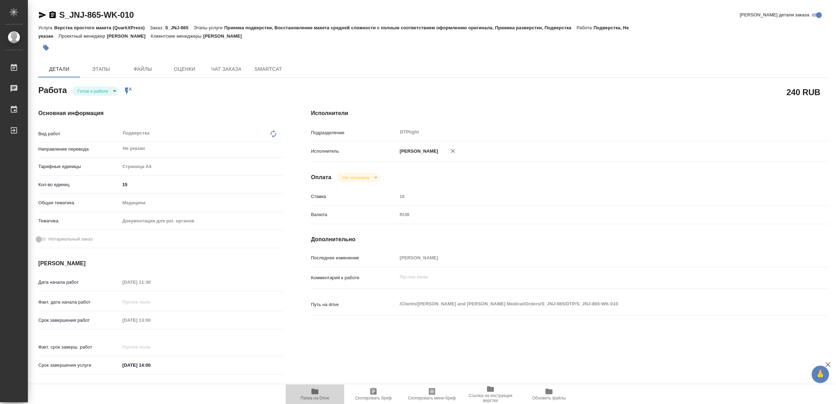
click at [310, 394] on span "Папка на Drive" at bounding box center [315, 393] width 50 height 13
click at [42, 15] on icon "button" at bounding box center [42, 15] width 7 height 6
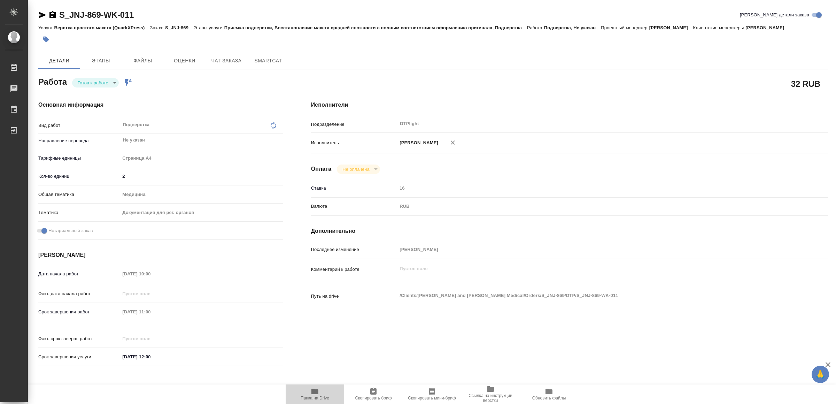
click at [313, 390] on icon "button" at bounding box center [314, 391] width 7 height 6
type textarea "x"
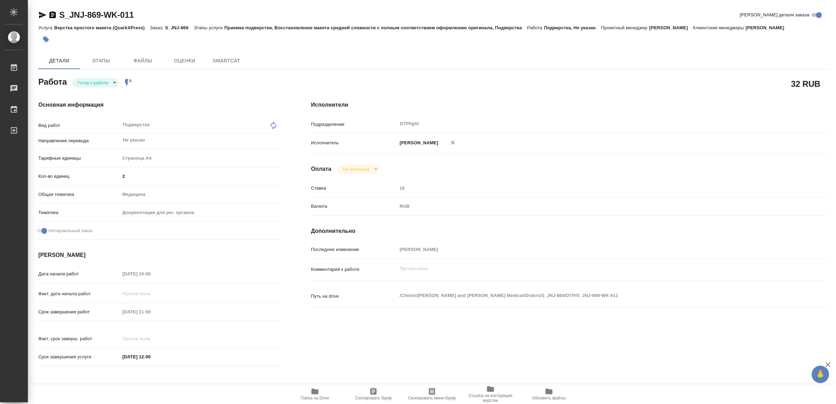
type textarea "x"
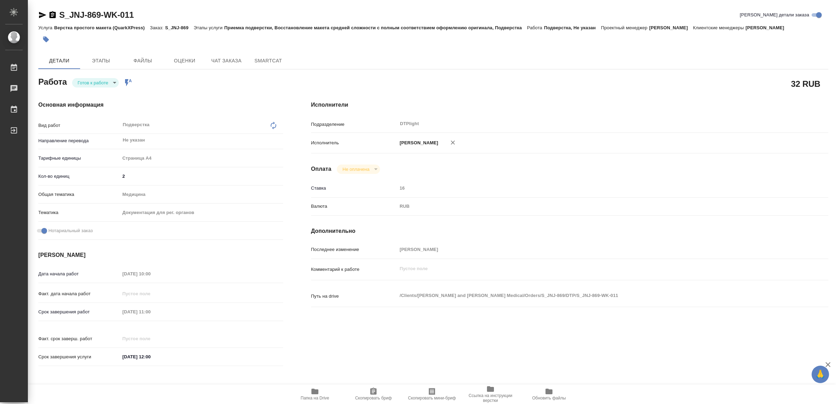
type textarea "x"
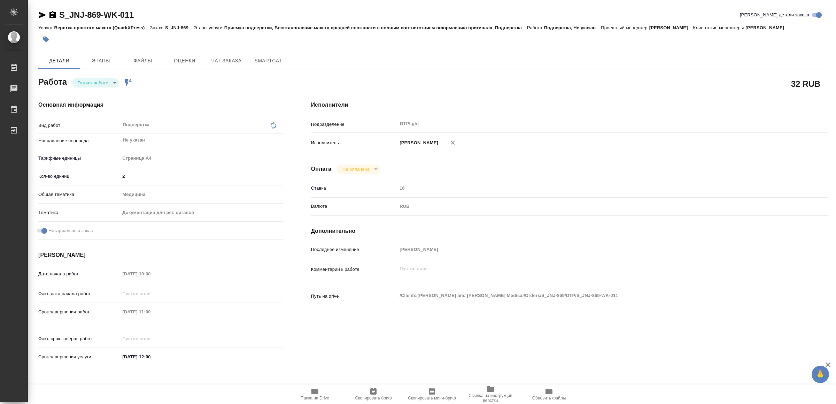
type textarea "x"
click at [40, 12] on icon "button" at bounding box center [42, 15] width 8 height 8
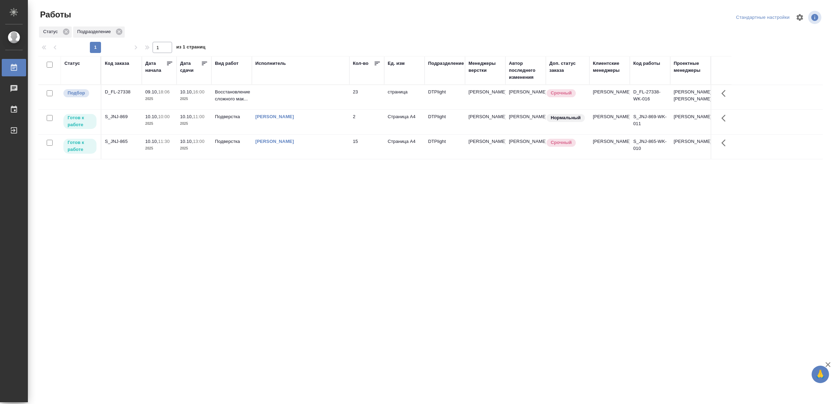
drag, startPoint x: 266, startPoint y: 314, endPoint x: 268, endPoint y: 308, distance: 6.0
click at [329, 120] on div "[PERSON_NAME]" at bounding box center [300, 116] width 91 height 7
click at [347, 147] on td "[PERSON_NAME]" at bounding box center [301, 146] width 98 height 24
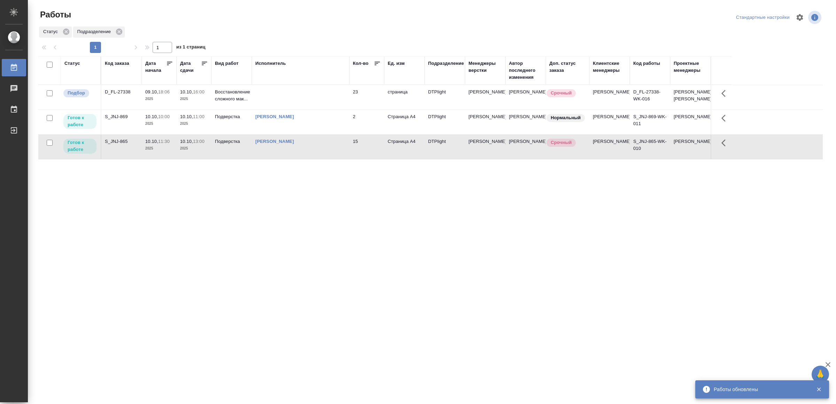
drag, startPoint x: 207, startPoint y: 216, endPoint x: 211, endPoint y: 215, distance: 4.0
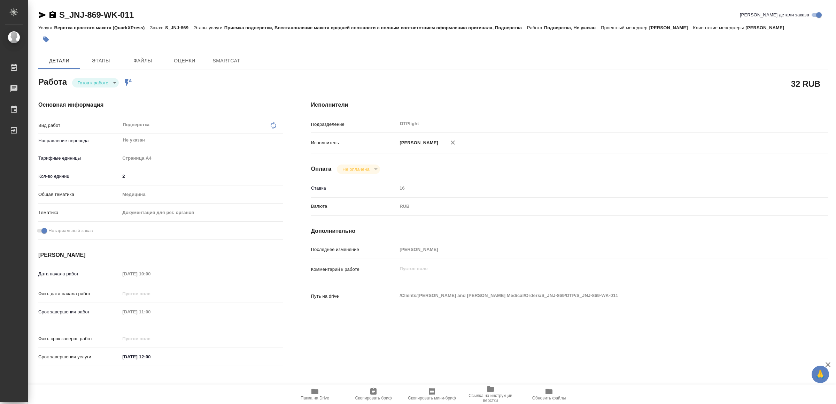
type textarea "x"
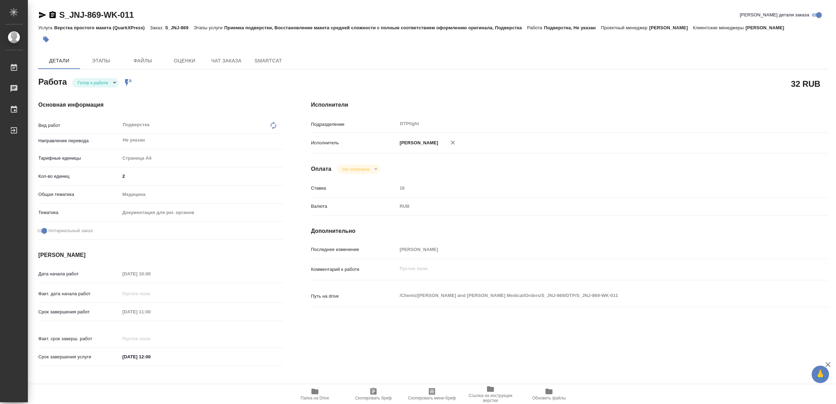
click at [315, 394] on icon "button" at bounding box center [314, 391] width 7 height 6
type textarea "x"
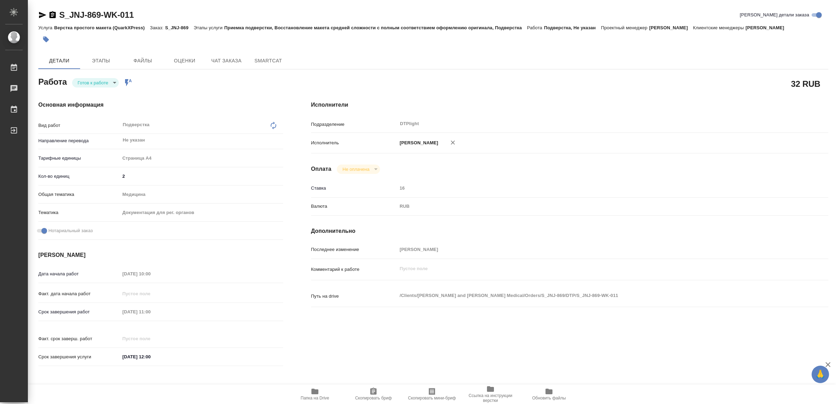
type textarea "x"
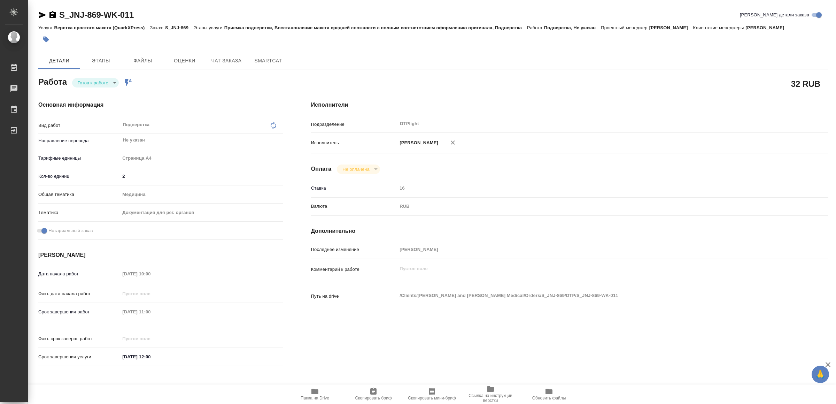
type textarea "x"
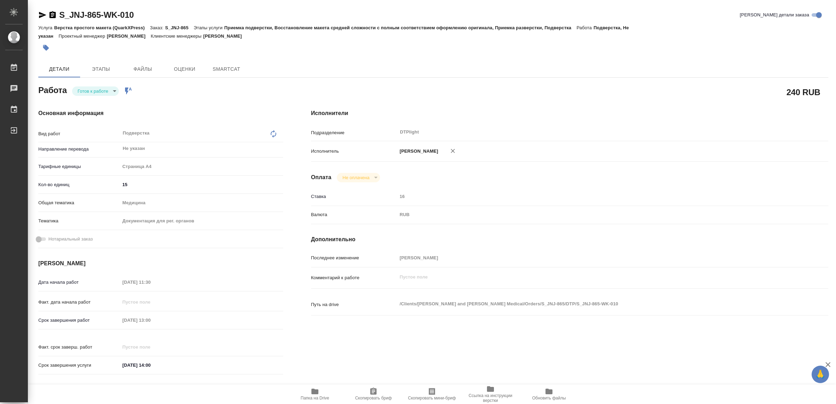
type textarea "x"
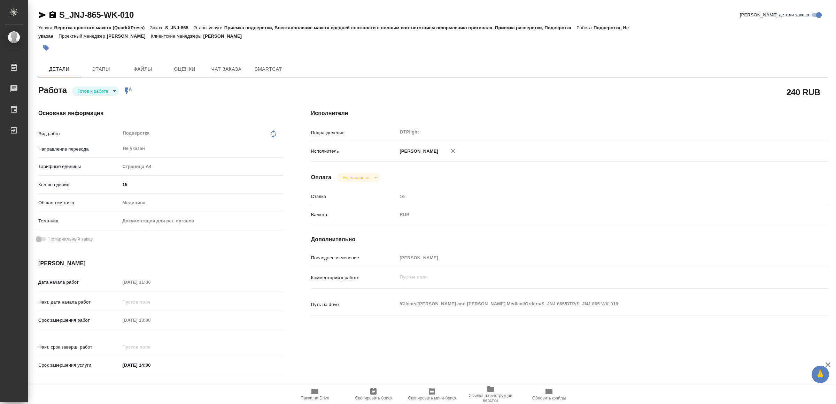
click at [317, 390] on icon "button" at bounding box center [314, 391] width 7 height 6
type textarea "x"
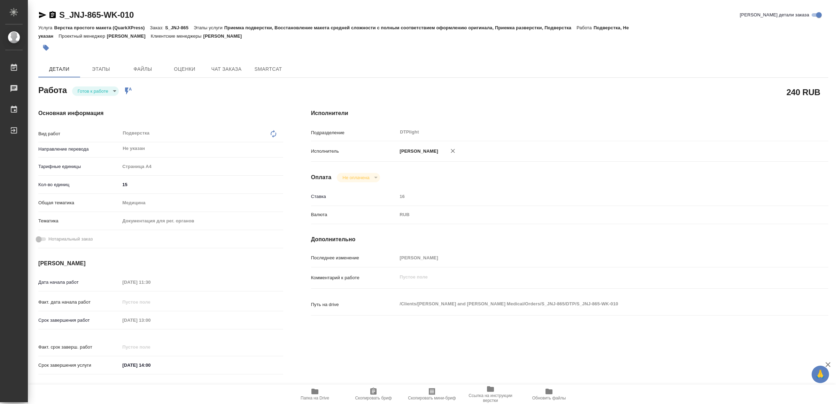
type textarea "x"
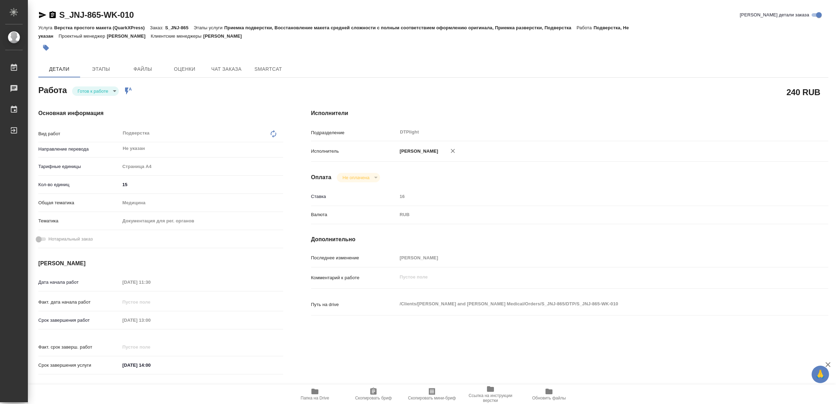
type textarea "x"
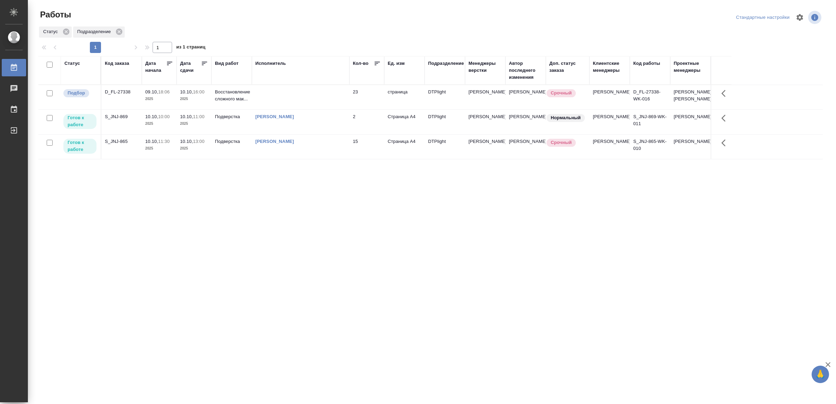
click at [336, 145] on div "[PERSON_NAME]" at bounding box center [300, 141] width 91 height 7
click at [309, 120] on div "[PERSON_NAME]" at bounding box center [300, 116] width 91 height 7
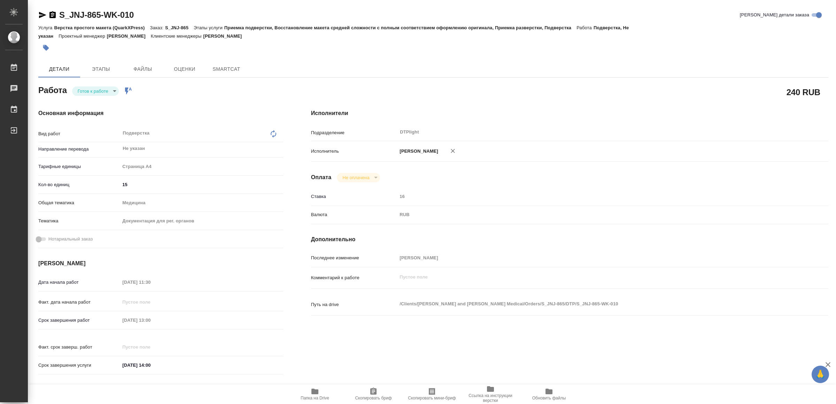
type textarea "x"
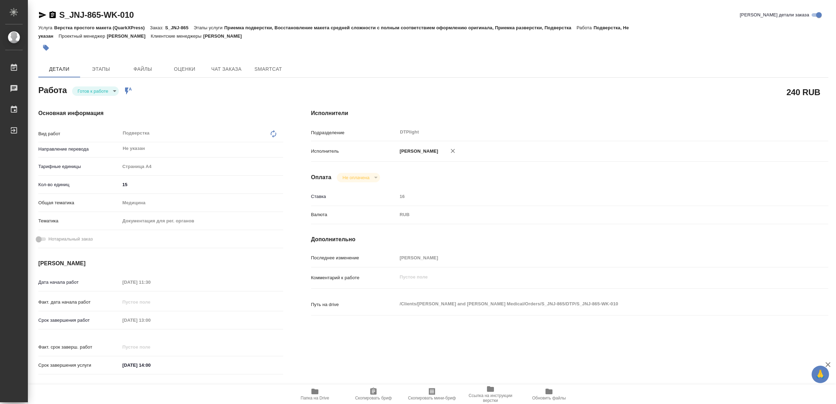
click at [322, 400] on span "Папка на Drive" at bounding box center [315, 397] width 29 height 5
type textarea "x"
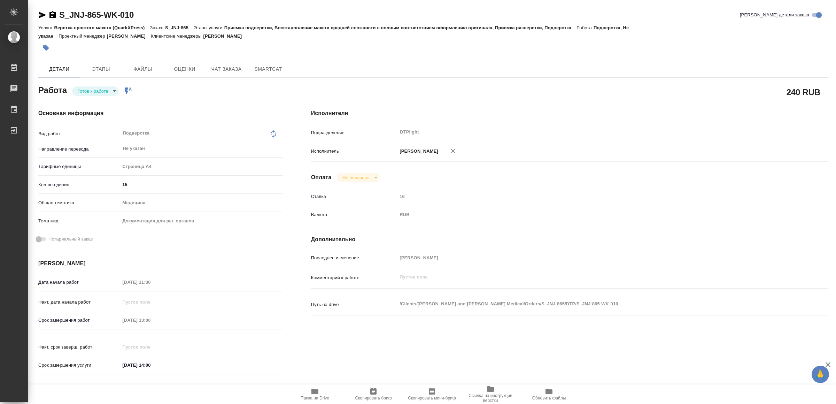
type textarea "x"
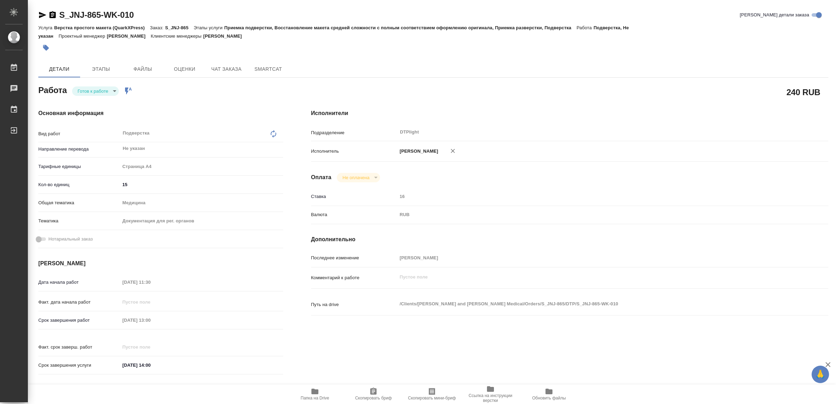
type textarea "x"
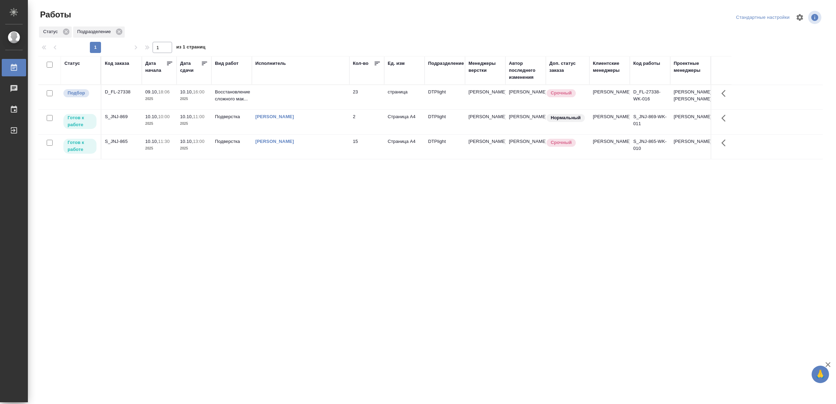
click at [343, 124] on td "[PERSON_NAME]" at bounding box center [301, 122] width 98 height 24
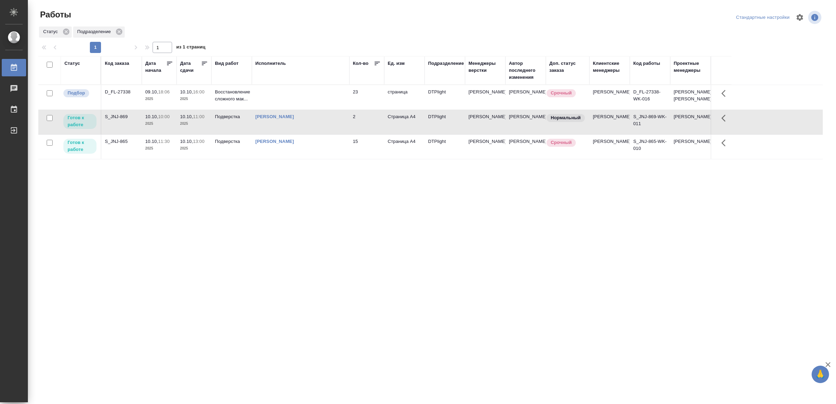
click at [343, 124] on td "[PERSON_NAME]" at bounding box center [301, 122] width 98 height 24
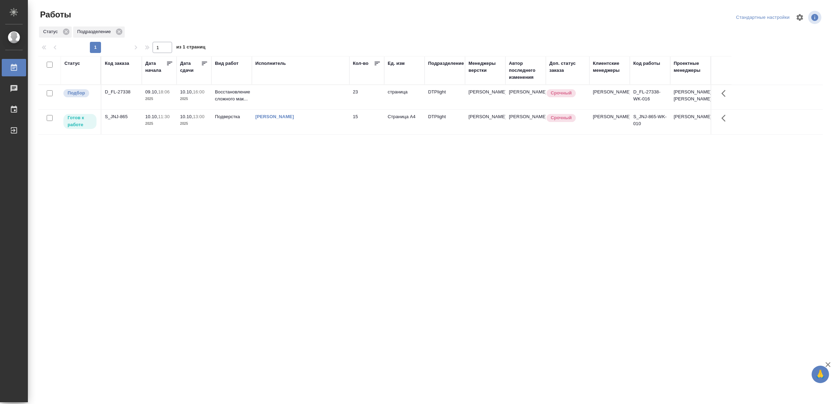
click at [321, 120] on div "[PERSON_NAME]" at bounding box center [300, 116] width 91 height 7
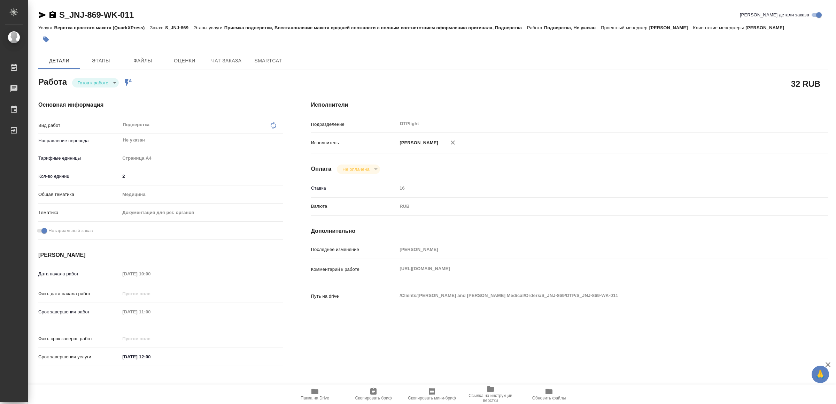
click at [106, 82] on body "🙏 .cls-1 fill:#fff; AWATERA Yamkovenko [PERSON_NAME] Работы Чаты График Выйти S…" at bounding box center [418, 202] width 836 height 404
click at [106, 82] on li "В работе" at bounding box center [96, 83] width 49 height 12
click at [395, 271] on div "Комментарий к работе https://drive.awatera.com/s/sk2wMgW3zygL9AQ x" at bounding box center [569, 269] width 517 height 15
type textarea "x"
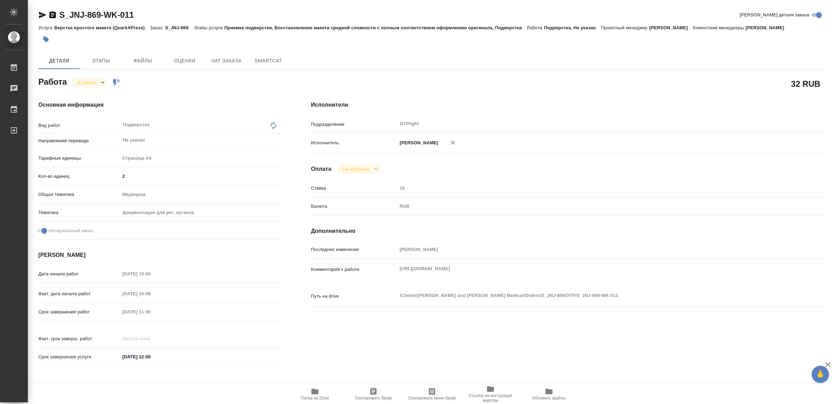
type textarea "x"
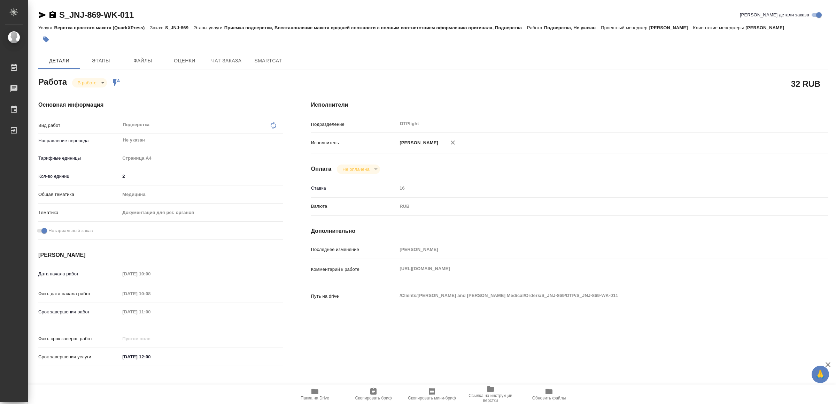
type textarea "x"
click at [320, 392] on span "Папка на Drive" at bounding box center [315, 393] width 50 height 13
click at [42, 15] on icon "button" at bounding box center [42, 15] width 7 height 6
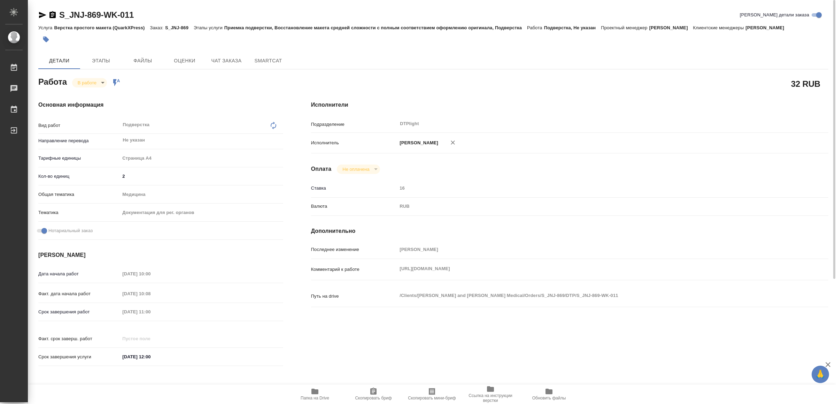
click at [84, 79] on body "🙏 .cls-1 fill:#fff; AWATERA Yamkovenko Vera Работы 0 Чаты График Выйти S_JNJ-86…" at bounding box center [418, 202] width 836 height 404
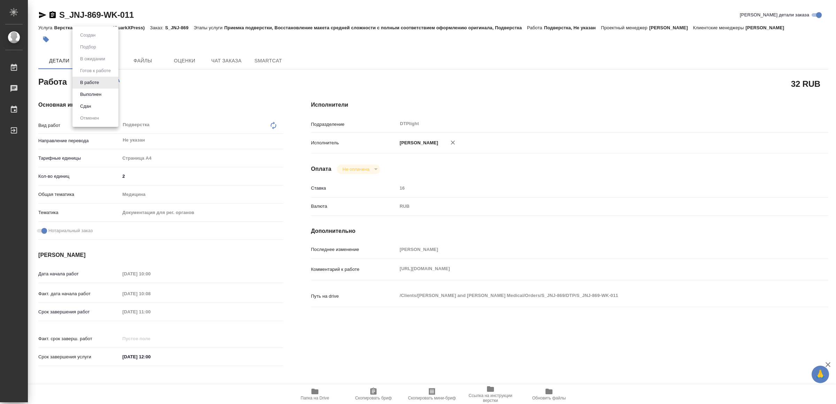
click at [93, 89] on li "Выполнен" at bounding box center [95, 94] width 46 height 12
type textarea "x"
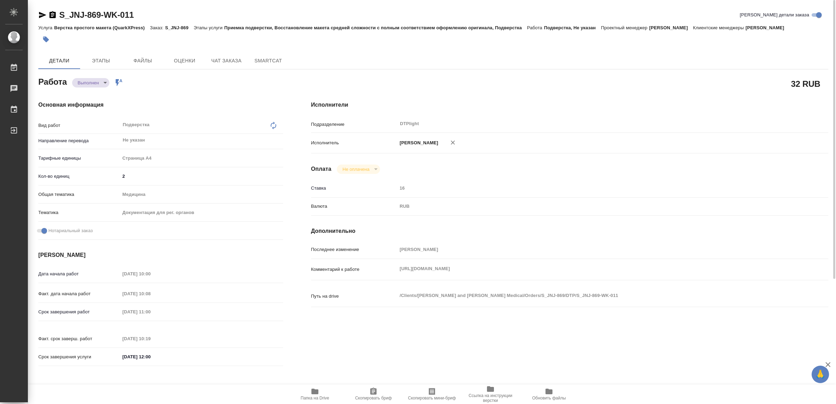
type textarea "x"
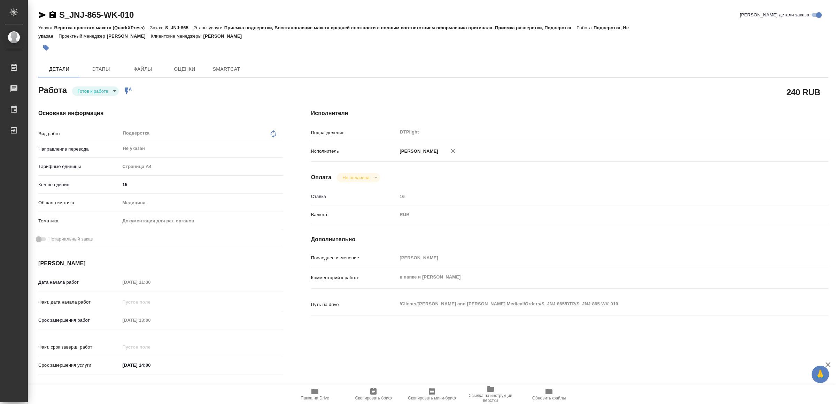
click at [89, 91] on body "🙏 .cls-1 fill:#fff; AWATERA Yamkovenko [PERSON_NAME] Работы Чаты График Выйти S…" at bounding box center [418, 202] width 836 height 404
click at [89, 91] on button "В работе" at bounding box center [89, 91] width 23 height 8
type textarea "x"
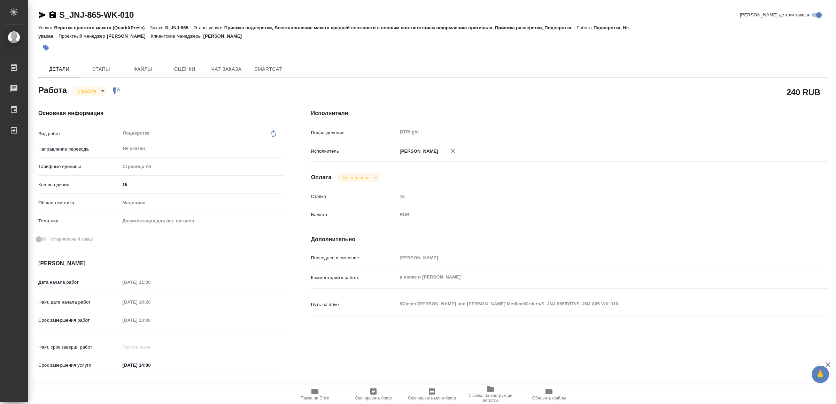
type textarea "x"
click at [40, 16] on icon "button" at bounding box center [42, 15] width 7 height 6
type textarea "x"
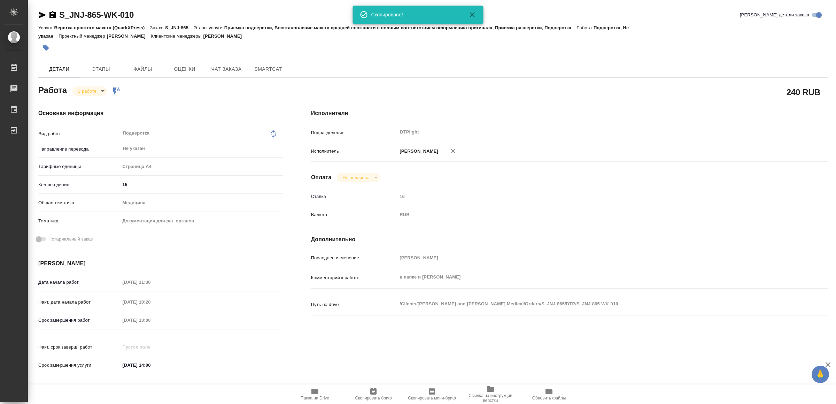
type textarea "x"
click at [315, 392] on icon "button" at bounding box center [314, 391] width 7 height 6
click at [41, 11] on icon "button" at bounding box center [42, 15] width 8 height 8
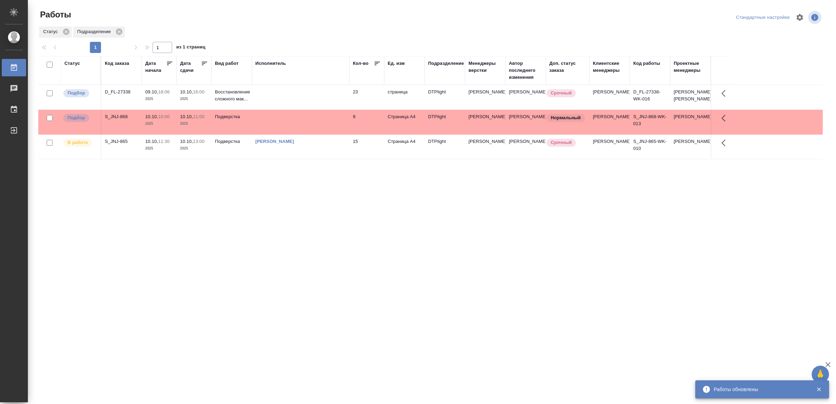
drag, startPoint x: 171, startPoint y: 310, endPoint x: 188, endPoint y: 299, distance: 20.9
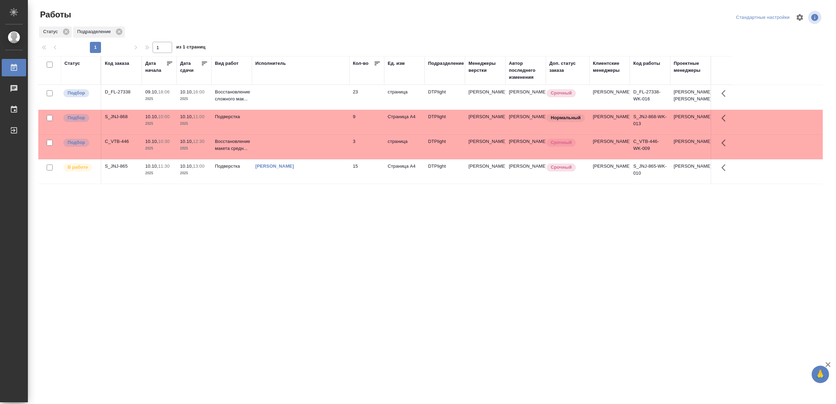
click at [289, 154] on td at bounding box center [301, 146] width 98 height 24
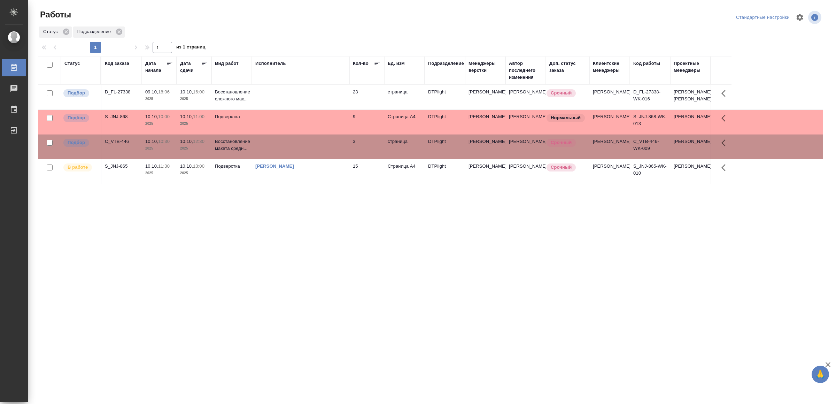
click at [289, 154] on td at bounding box center [301, 146] width 98 height 24
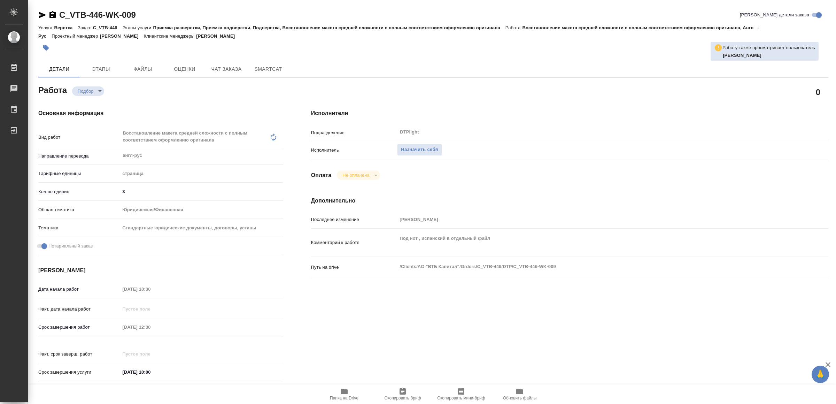
click at [349, 388] on span "Папка на Drive" at bounding box center [344, 393] width 50 height 13
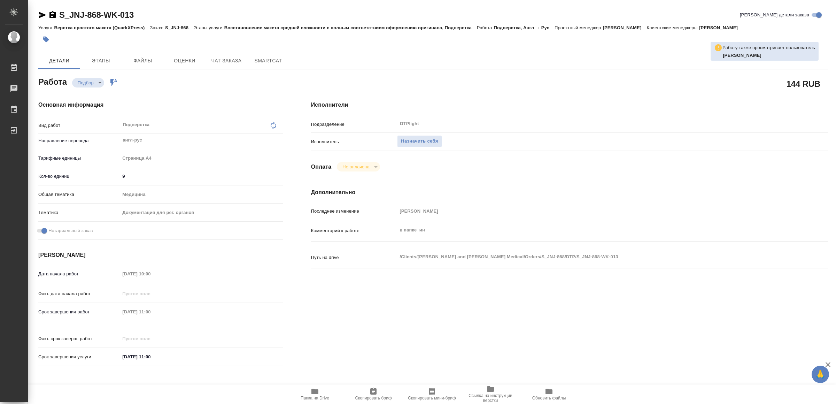
click at [320, 389] on span "Папка на Drive" at bounding box center [315, 393] width 50 height 13
click at [416, 139] on span "Назначить себя" at bounding box center [419, 141] width 37 height 8
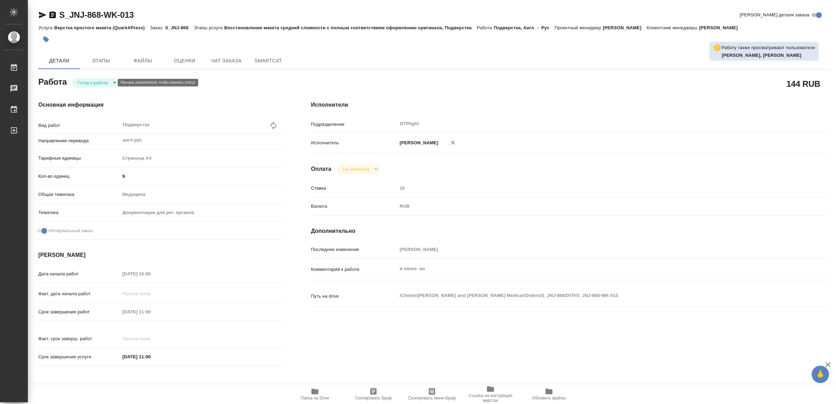
click at [93, 83] on body "🙏 .cls-1 fill:#fff; AWATERA Yamkovenko [PERSON_NAME] Работы Чаты График Выйти S…" at bounding box center [418, 202] width 836 height 404
click at [93, 80] on button "В работе" at bounding box center [89, 83] width 23 height 8
type textarea "x"
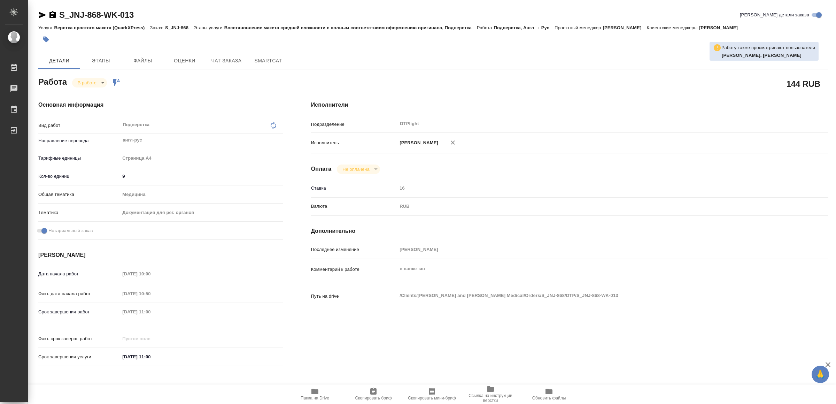
type textarea "x"
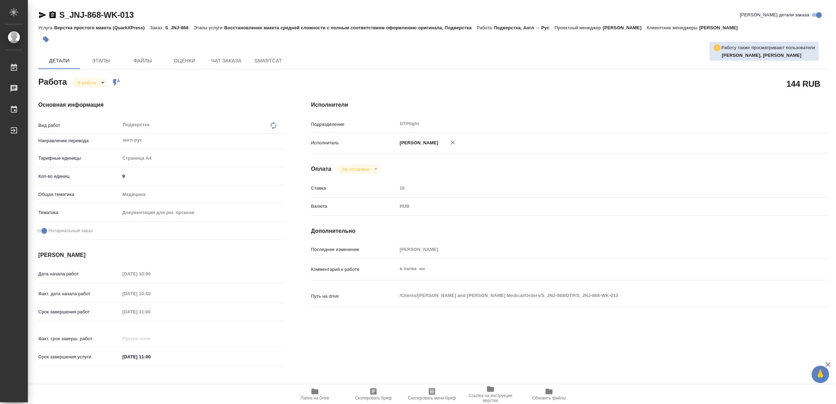
type textarea "x"
click at [40, 14] on icon "button" at bounding box center [42, 15] width 7 height 6
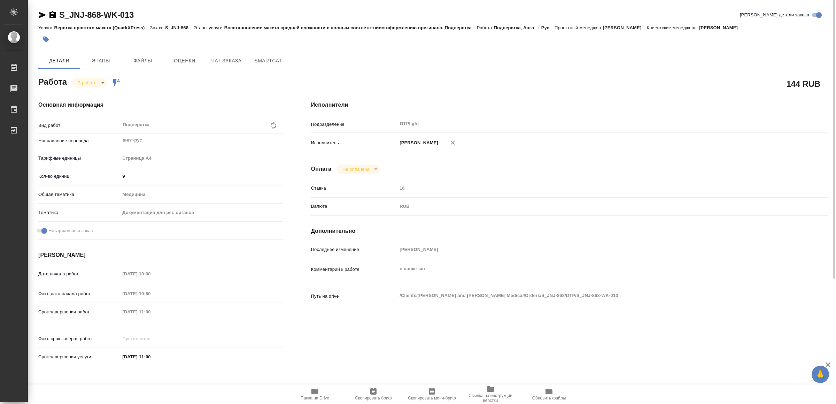
click at [40, 9] on div "S_JNJ-868-WK-013" at bounding box center [85, 14] width 95 height 11
click at [41, 15] on icon "button" at bounding box center [42, 15] width 8 height 8
click at [91, 80] on body "🙏 .cls-1 fill:#fff; AWATERA Yamkovenko Vera Работы 0 Чаты График Выйти S_JNJ-86…" at bounding box center [418, 202] width 836 height 404
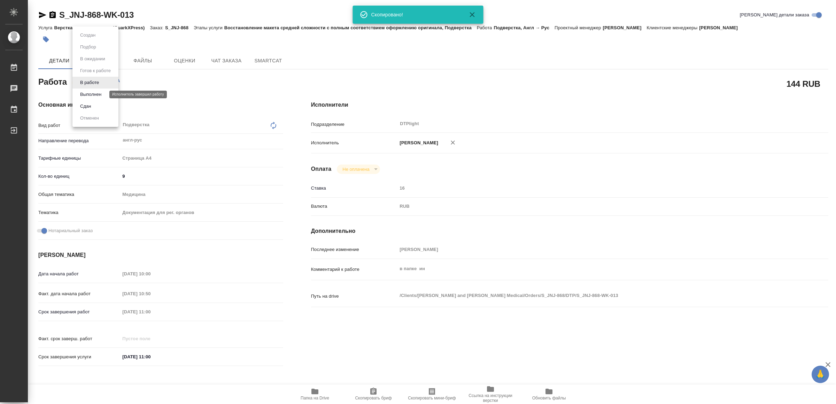
click at [99, 94] on button "Выполнен" at bounding box center [90, 95] width 25 height 8
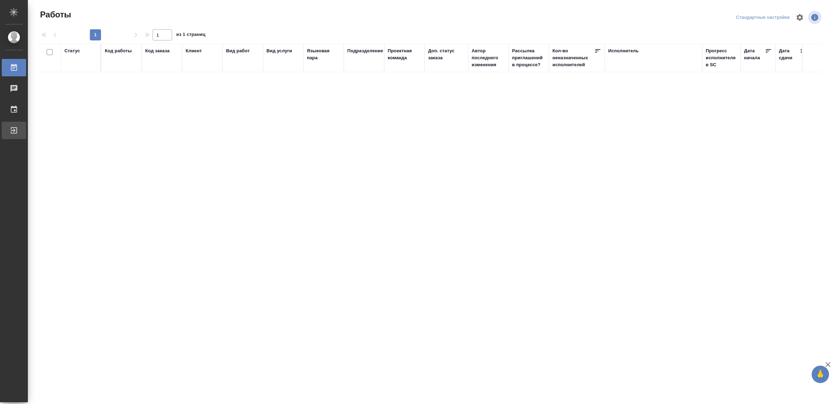
drag, startPoint x: 15, startPoint y: 126, endPoint x: 56, endPoint y: 133, distance: 42.0
click at [14, 126] on div "Выйти" at bounding box center [5, 130] width 17 height 10
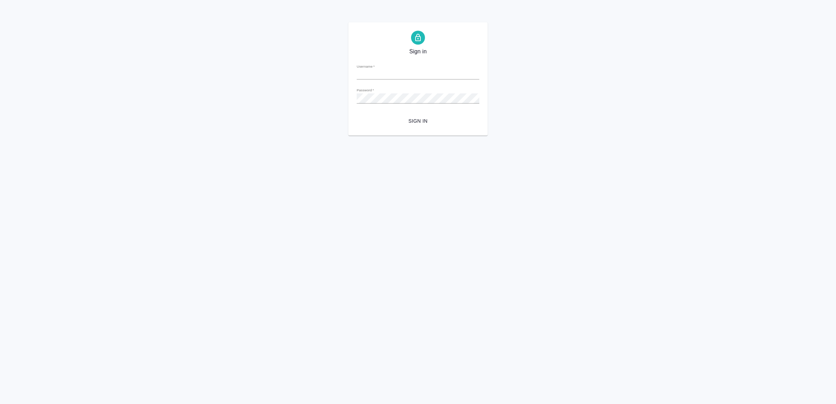
type input "[EMAIL_ADDRESS][DOMAIN_NAME]"
click at [415, 117] on span "Sign in" at bounding box center [417, 121] width 111 height 9
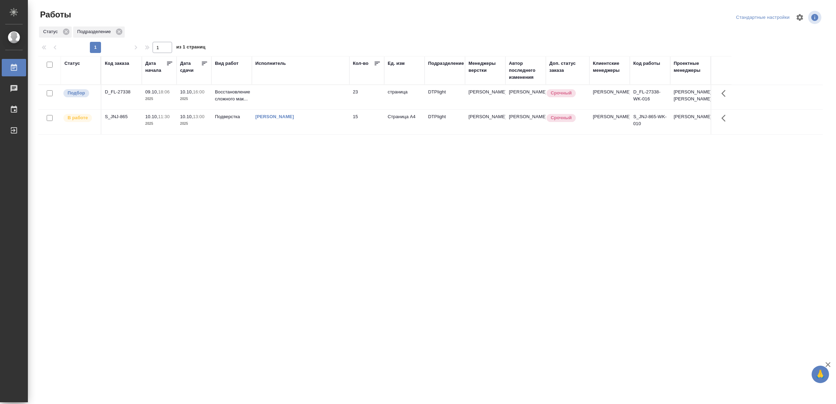
drag, startPoint x: 275, startPoint y: 203, endPoint x: 272, endPoint y: 201, distance: 3.8
click at [255, 246] on div "Статус Код заказа Дата начала Дата сдачи Вид работ Исполнитель Кол-во Ед. изм П…" at bounding box center [430, 181] width 784 height 251
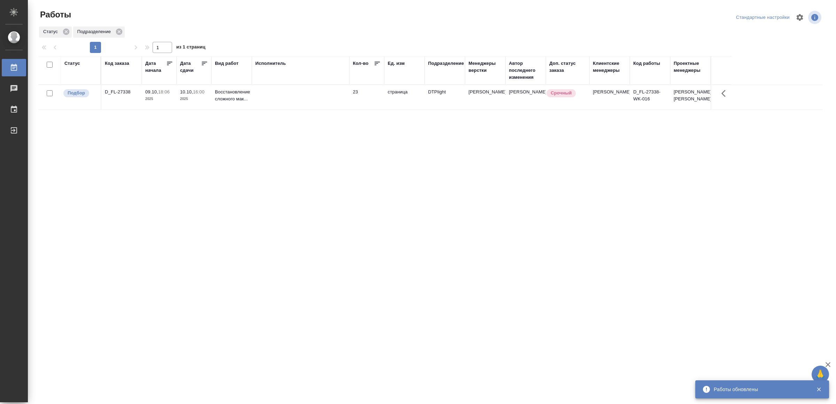
drag, startPoint x: 185, startPoint y: 255, endPoint x: 185, endPoint y: 241, distance: 14.3
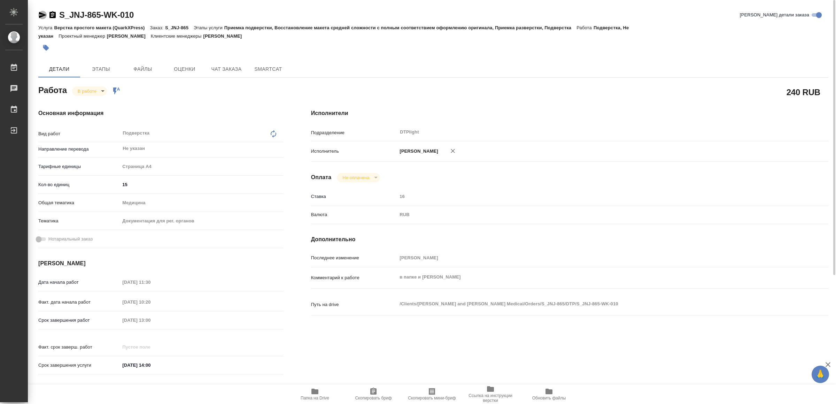
click at [41, 14] on icon "button" at bounding box center [42, 15] width 7 height 6
click at [96, 87] on body "🙏 .cls-1 fill:#fff; AWATERA Yamkovenko [PERSON_NAME] Работы 0 Чаты График Выйти…" at bounding box center [418, 202] width 836 height 404
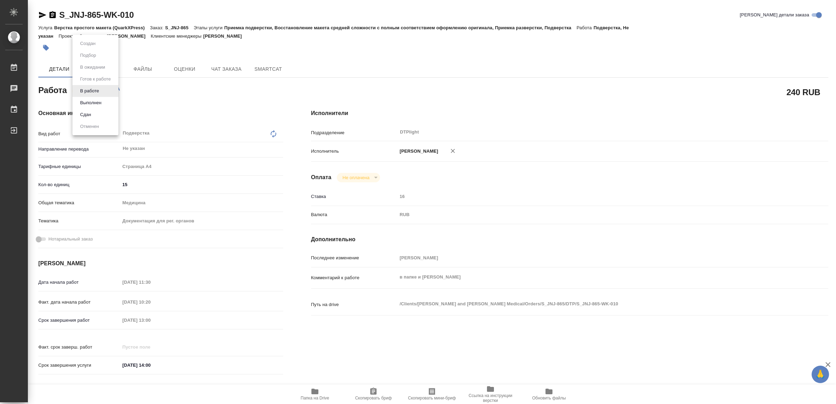
click at [98, 98] on li "Выполнен" at bounding box center [95, 103] width 46 height 12
type textarea "x"
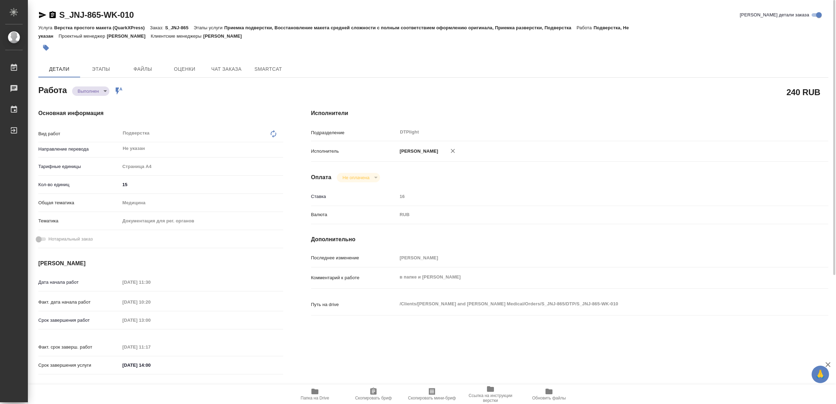
type textarea "x"
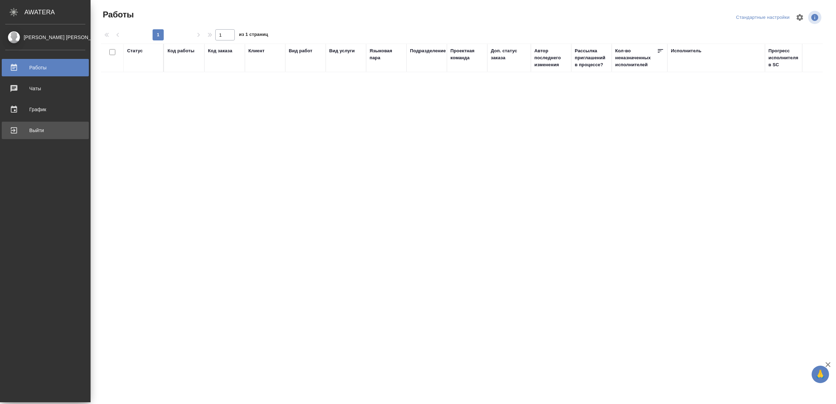
click at [13, 129] on div "Выйти" at bounding box center [45, 130] width 80 height 10
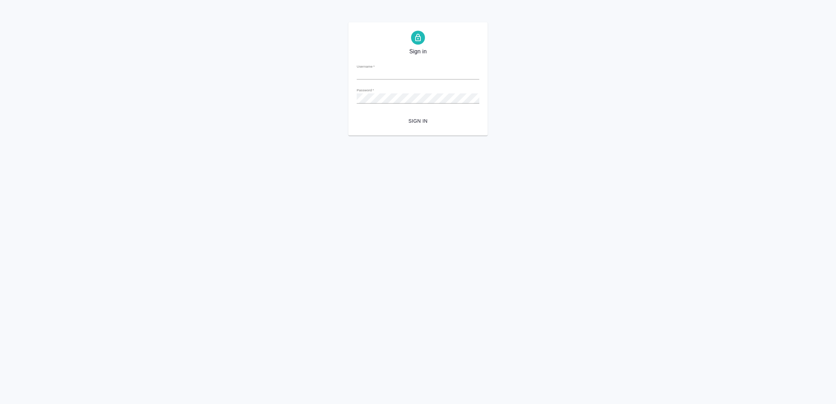
type input "v.yamkovenko@awatera.com"
click at [410, 124] on span "Sign in" at bounding box center [417, 121] width 111 height 9
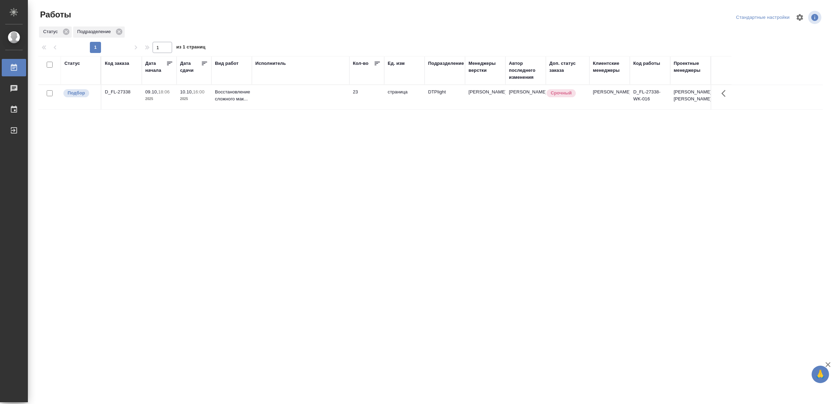
click at [337, 105] on td at bounding box center [301, 97] width 98 height 24
click at [336, 104] on td at bounding box center [301, 97] width 98 height 24
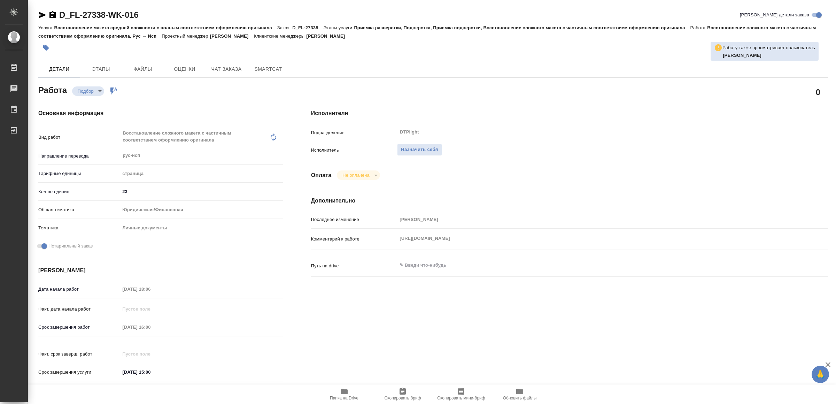
click at [351, 389] on span "Папка на Drive" at bounding box center [344, 393] width 50 height 13
click at [545, 242] on div "Комментарий к работе https://drive.awatera.com/apps/files/files/10666124?dir=/S…" at bounding box center [569, 238] width 517 height 15
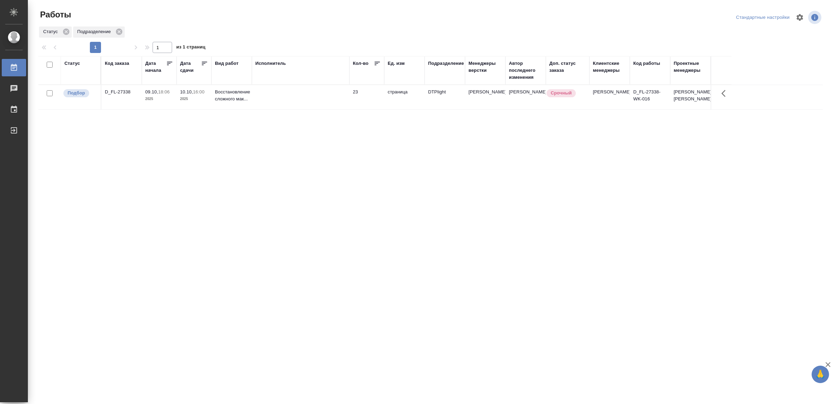
drag, startPoint x: 340, startPoint y: 300, endPoint x: 330, endPoint y: 263, distance: 37.8
drag, startPoint x: 263, startPoint y: 249, endPoint x: 261, endPoint y: 242, distance: 7.4
drag, startPoint x: 272, startPoint y: 281, endPoint x: 271, endPoint y: 272, distance: 9.5
drag, startPoint x: 361, startPoint y: 254, endPoint x: 360, endPoint y: 244, distance: 10.1
drag, startPoint x: 281, startPoint y: 279, endPoint x: 281, endPoint y: 274, distance: 5.2
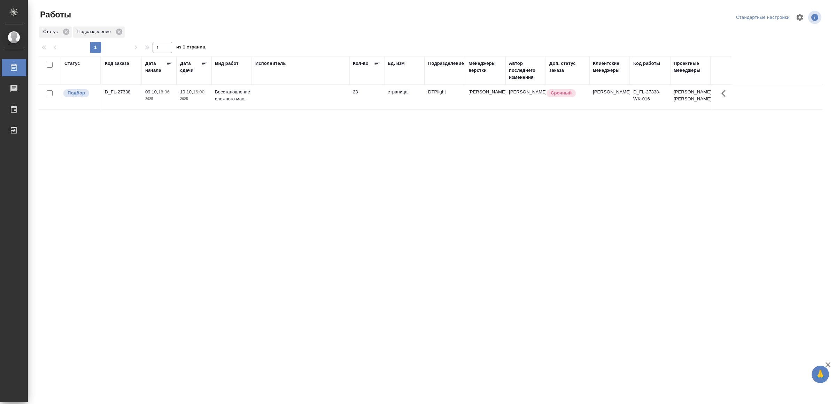
drag, startPoint x: 263, startPoint y: 288, endPoint x: 266, endPoint y: 282, distance: 7.0
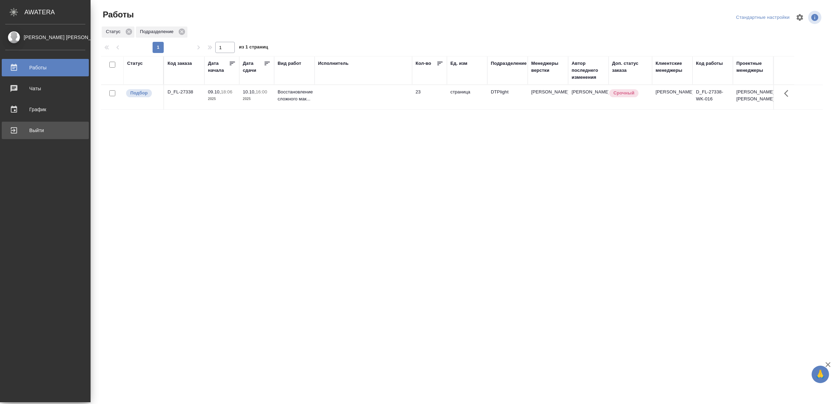
click at [20, 132] on div "Выйти" at bounding box center [45, 130] width 80 height 10
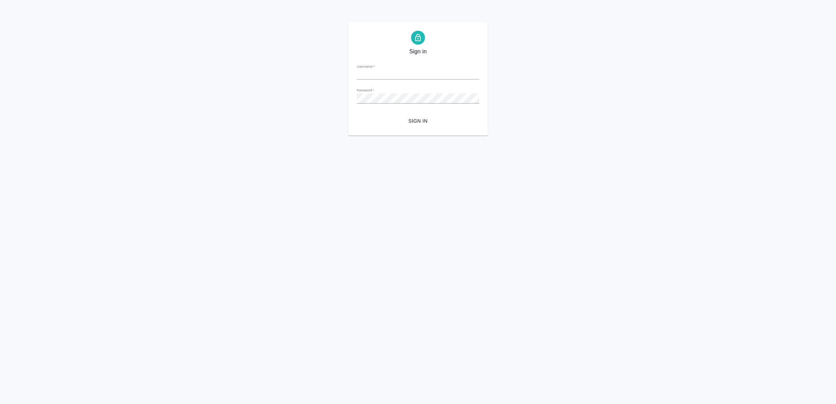
type input "v.yamkovenko@awatera.com"
click at [427, 115] on button "Sign in" at bounding box center [418, 121] width 123 height 13
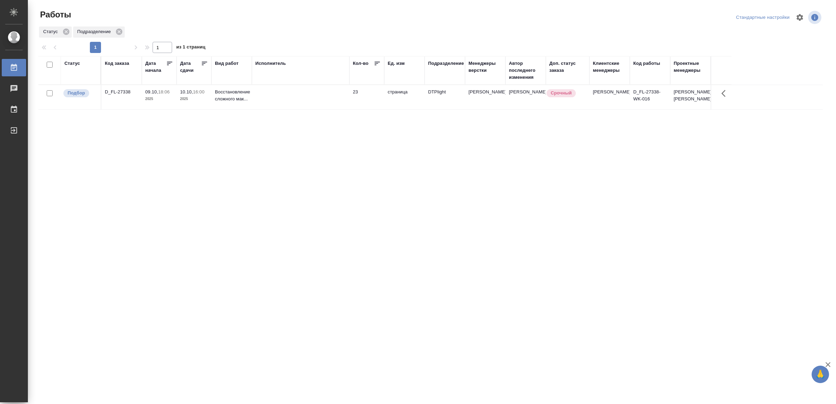
drag, startPoint x: 401, startPoint y: 235, endPoint x: 400, endPoint y: 231, distance: 4.3
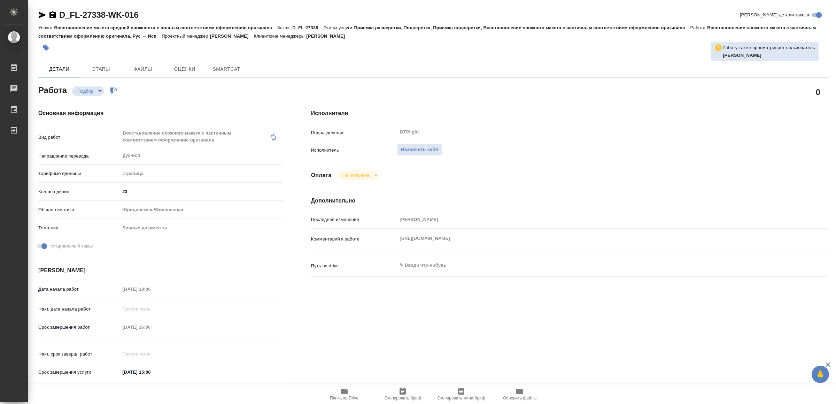
type textarea "x"
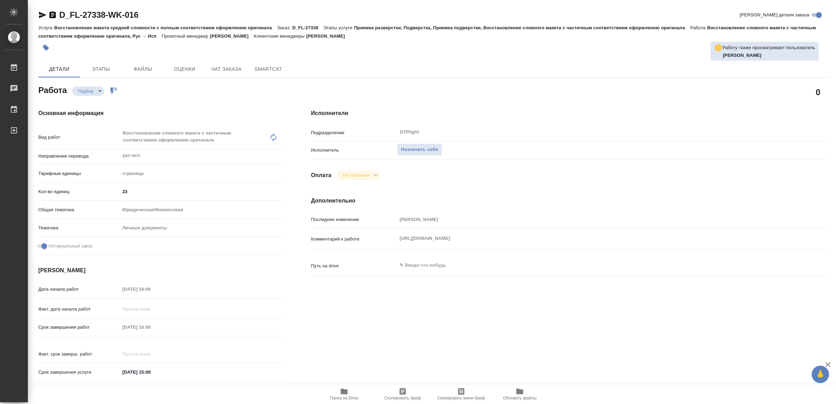
type textarea "x"
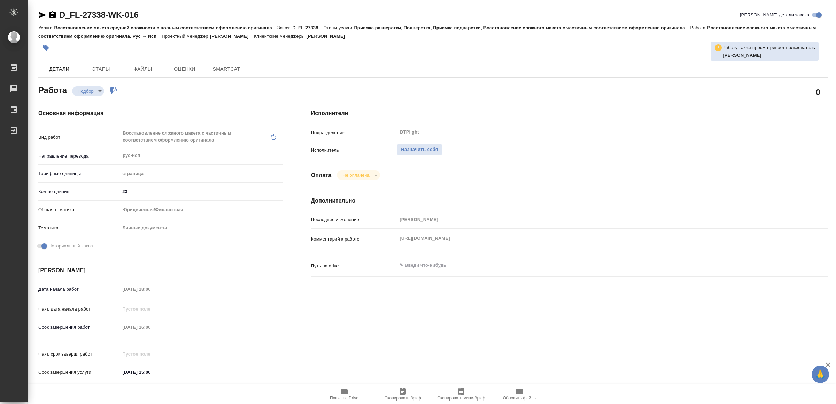
type textarea "x"
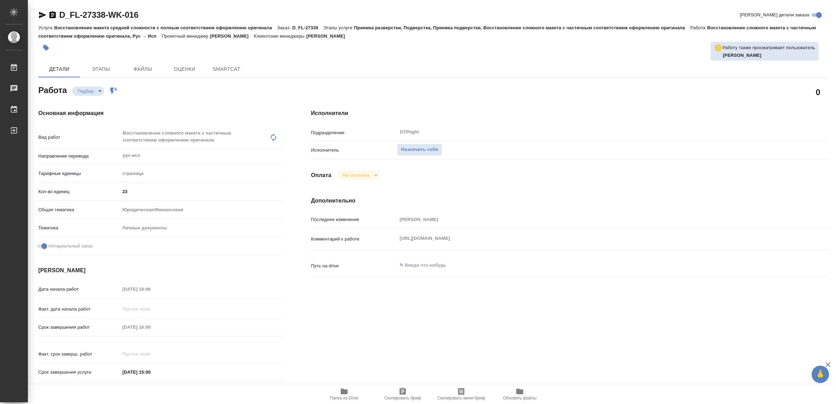
type textarea "x"
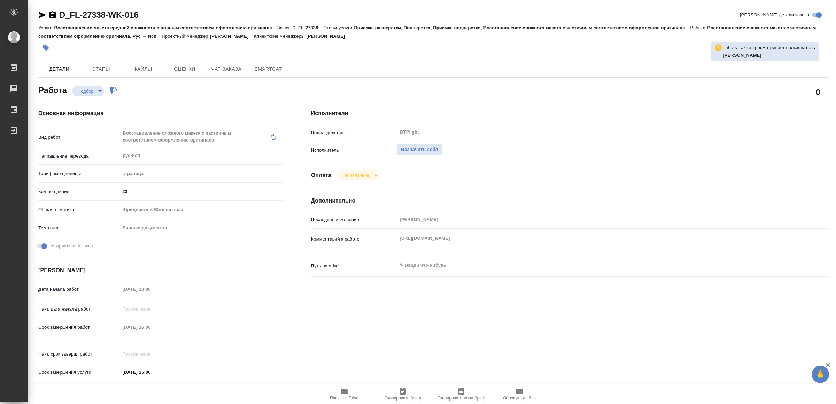
type textarea "x"
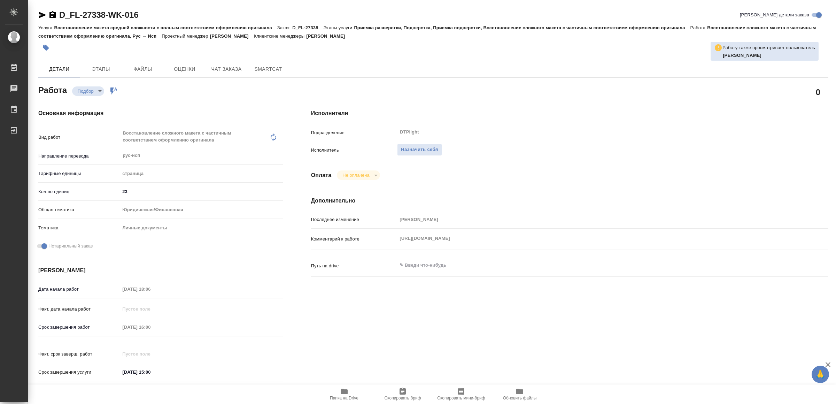
type textarea "x"
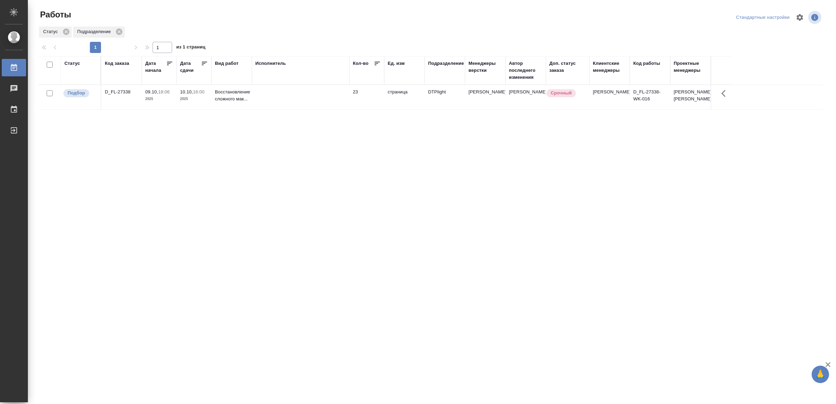
drag, startPoint x: 270, startPoint y: 284, endPoint x: 273, endPoint y: 274, distance: 9.9
drag, startPoint x: 257, startPoint y: 242, endPoint x: 258, endPoint y: 231, distance: 10.9
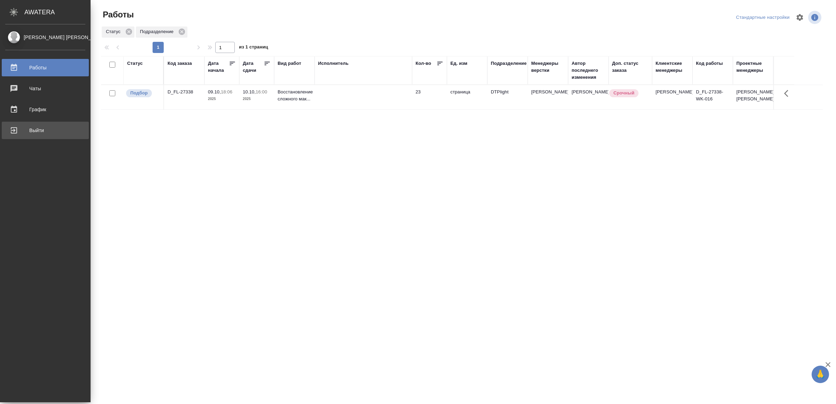
click at [26, 129] on div "Выйти" at bounding box center [45, 130] width 80 height 10
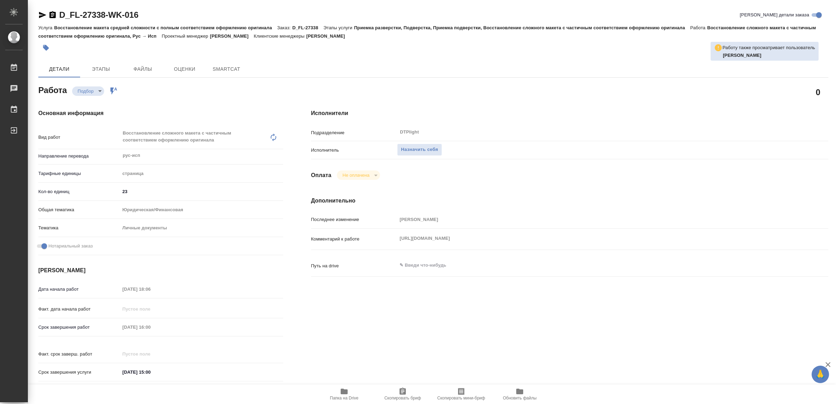
type textarea "x"
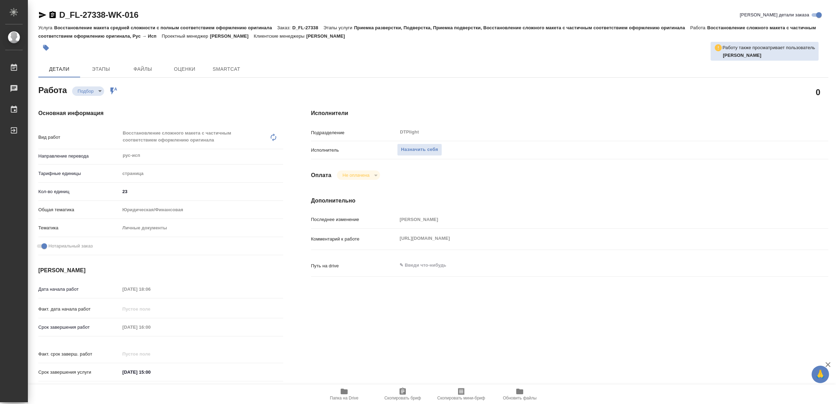
type textarea "x"
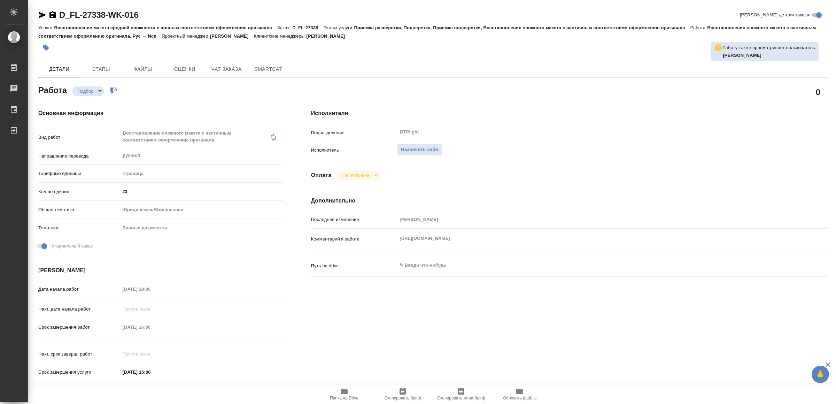
type textarea "x"
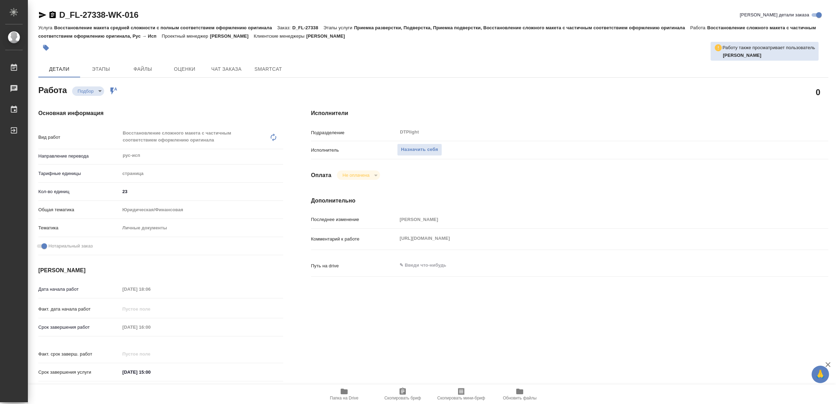
type textarea "x"
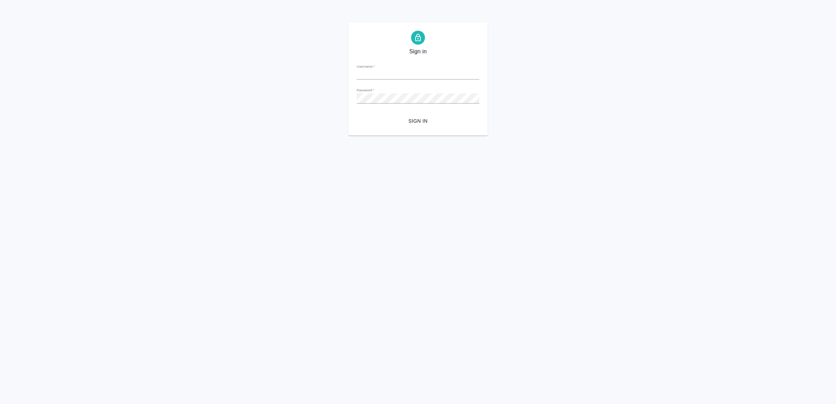
type input "[EMAIL_ADDRESS][DOMAIN_NAME]"
click at [420, 117] on span "Sign in" at bounding box center [417, 121] width 111 height 9
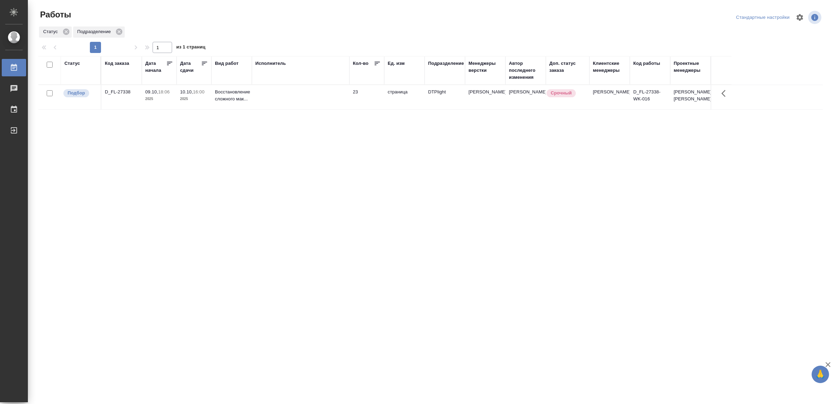
drag, startPoint x: 303, startPoint y: 229, endPoint x: 303, endPoint y: 224, distance: 5.2
drag, startPoint x: 270, startPoint y: 264, endPoint x: 265, endPoint y: 249, distance: 16.3
drag, startPoint x: 252, startPoint y: 242, endPoint x: 250, endPoint y: 234, distance: 8.3
drag, startPoint x: 245, startPoint y: 328, endPoint x: 248, endPoint y: 322, distance: 7.3
drag, startPoint x: 290, startPoint y: 240, endPoint x: 293, endPoint y: 238, distance: 4.2
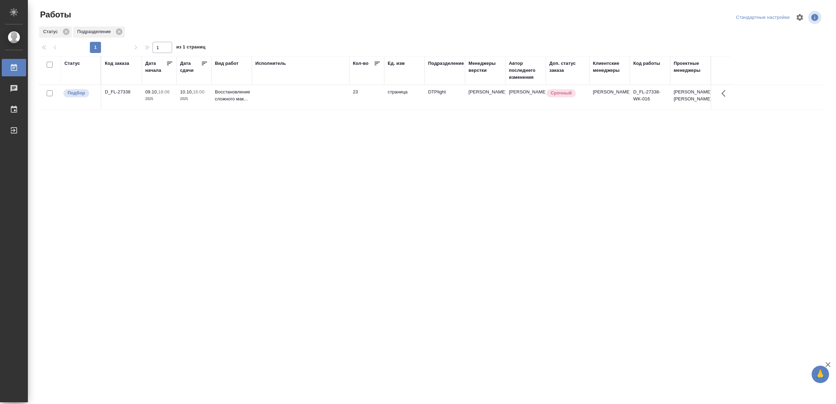
drag, startPoint x: 218, startPoint y: 224, endPoint x: 218, endPoint y: 217, distance: 7.3
drag, startPoint x: 321, startPoint y: 250, endPoint x: 326, endPoint y: 239, distance: 12.2
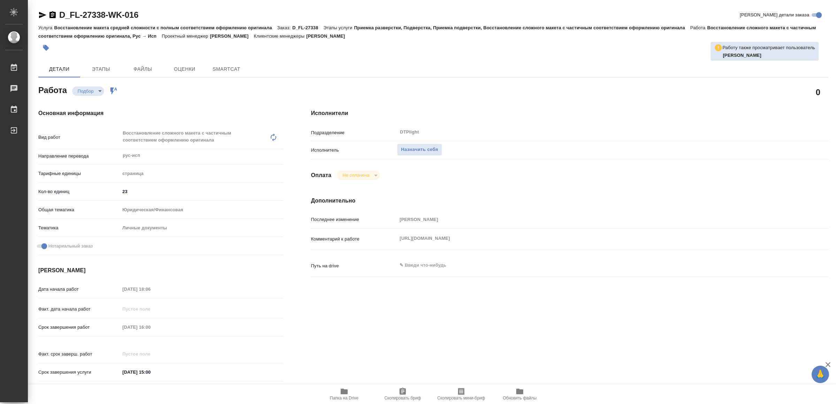
type textarea "x"
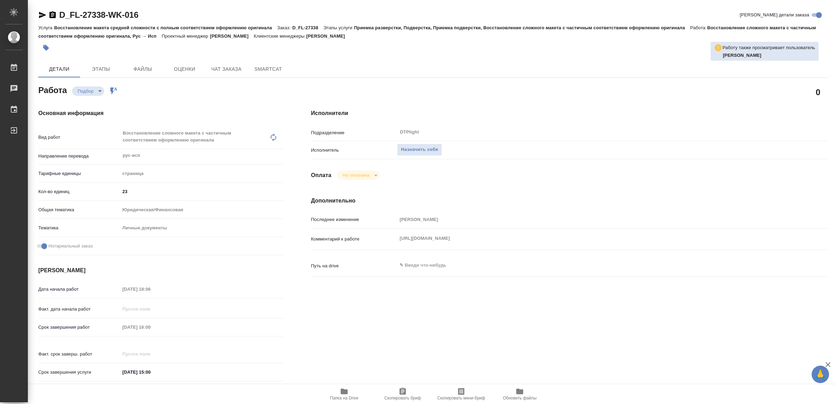
type textarea "x"
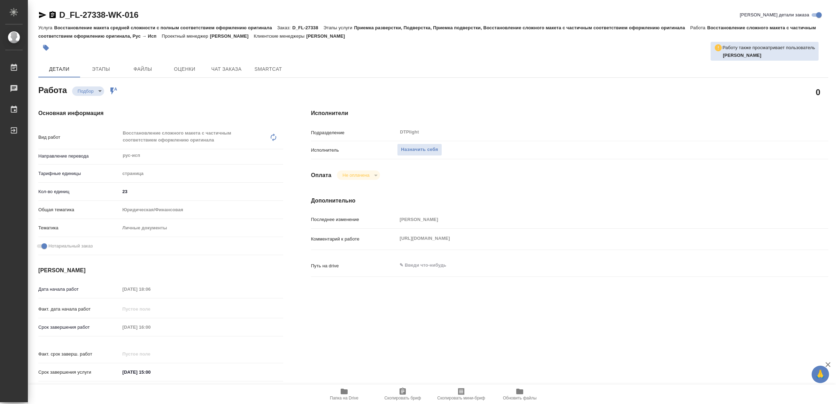
type textarea "x"
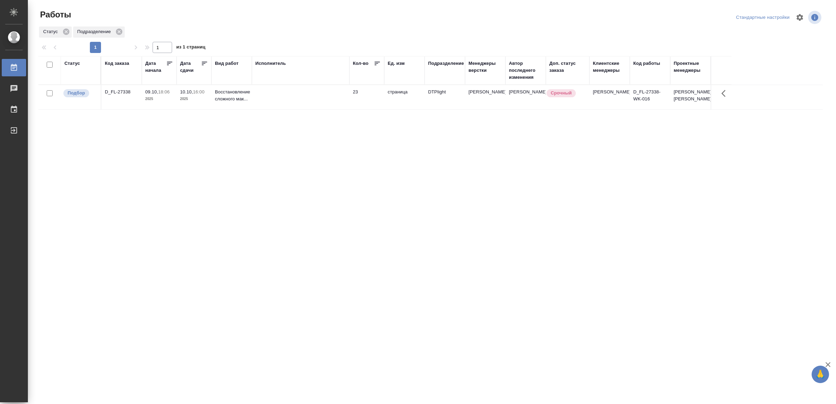
drag, startPoint x: 325, startPoint y: 229, endPoint x: 328, endPoint y: 226, distance: 4.5
drag, startPoint x: 353, startPoint y: 247, endPoint x: 354, endPoint y: 243, distance: 3.6
drag, startPoint x: 337, startPoint y: 202, endPoint x: 341, endPoint y: 191, distance: 12.1
drag, startPoint x: 0, startPoint y: 0, endPoint x: 421, endPoint y: 226, distance: 478.1
drag, startPoint x: 360, startPoint y: 270, endPoint x: 345, endPoint y: 259, distance: 18.3
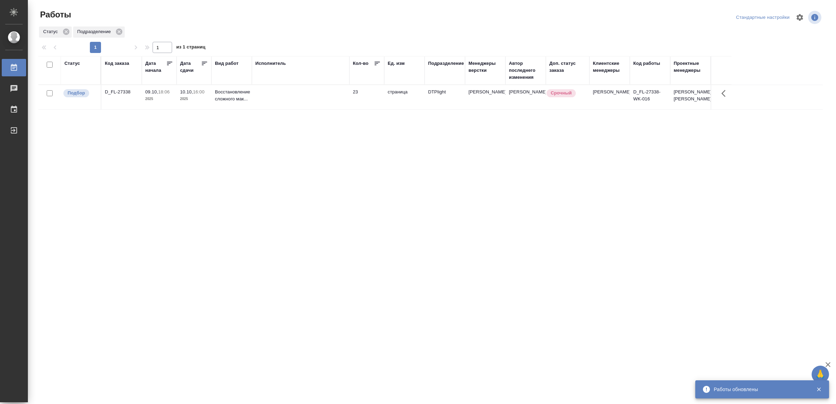
drag, startPoint x: 265, startPoint y: 240, endPoint x: 273, endPoint y: 235, distance: 9.4
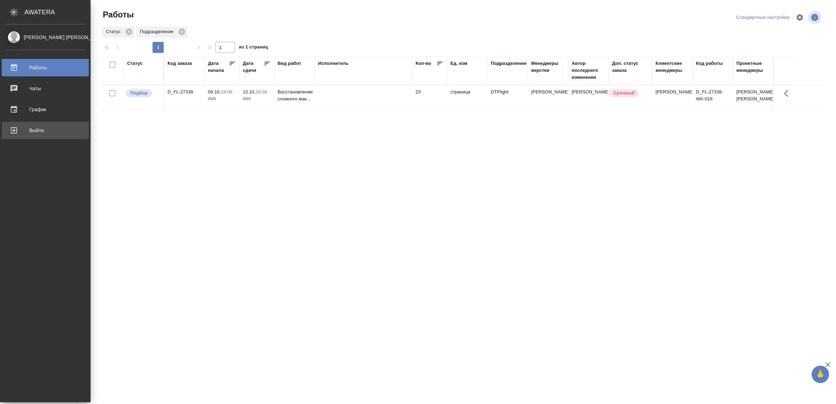
drag, startPoint x: 33, startPoint y: 132, endPoint x: 51, endPoint y: 137, distance: 18.5
click at [34, 132] on div "Выйти" at bounding box center [45, 130] width 80 height 10
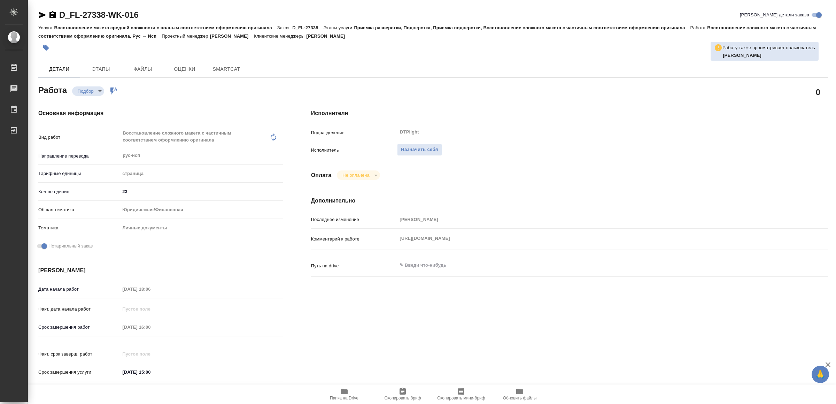
type textarea "x"
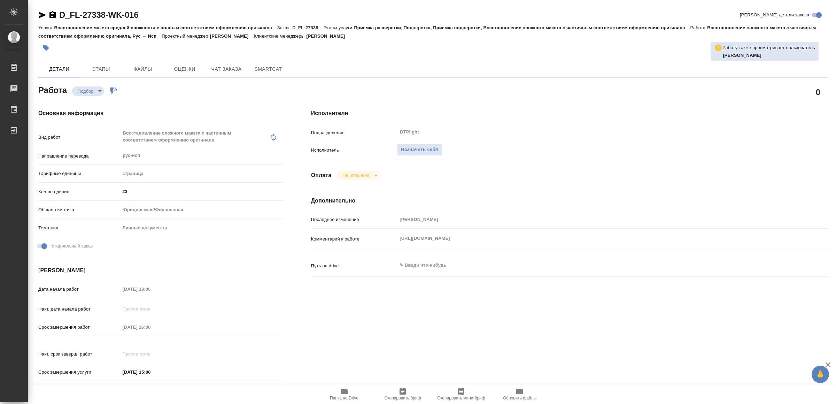
type textarea "x"
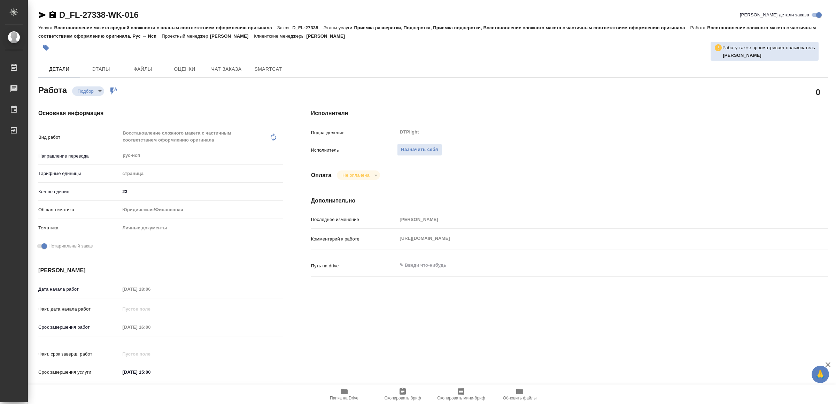
type textarea "x"
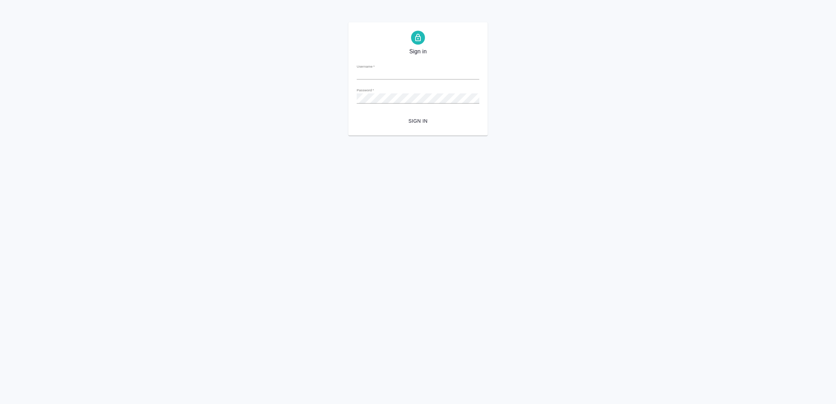
type input "[EMAIL_ADDRESS][DOMAIN_NAME]"
click at [429, 117] on span "Sign in" at bounding box center [417, 121] width 111 height 9
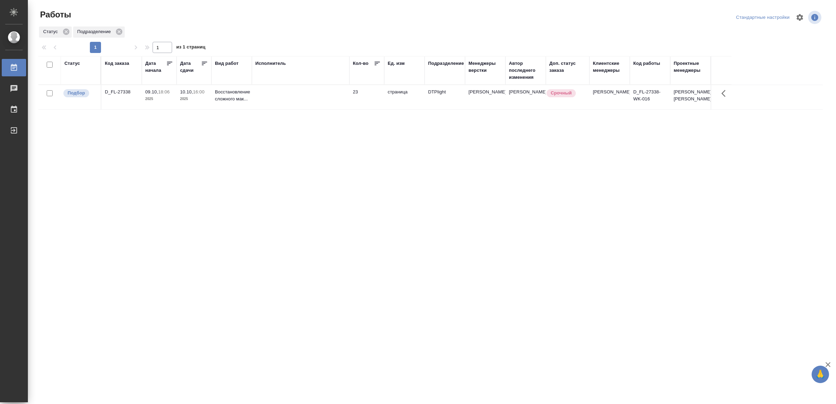
drag, startPoint x: 223, startPoint y: 224, endPoint x: 223, endPoint y: 211, distance: 12.5
